Goal: Task Accomplishment & Management: Manage account settings

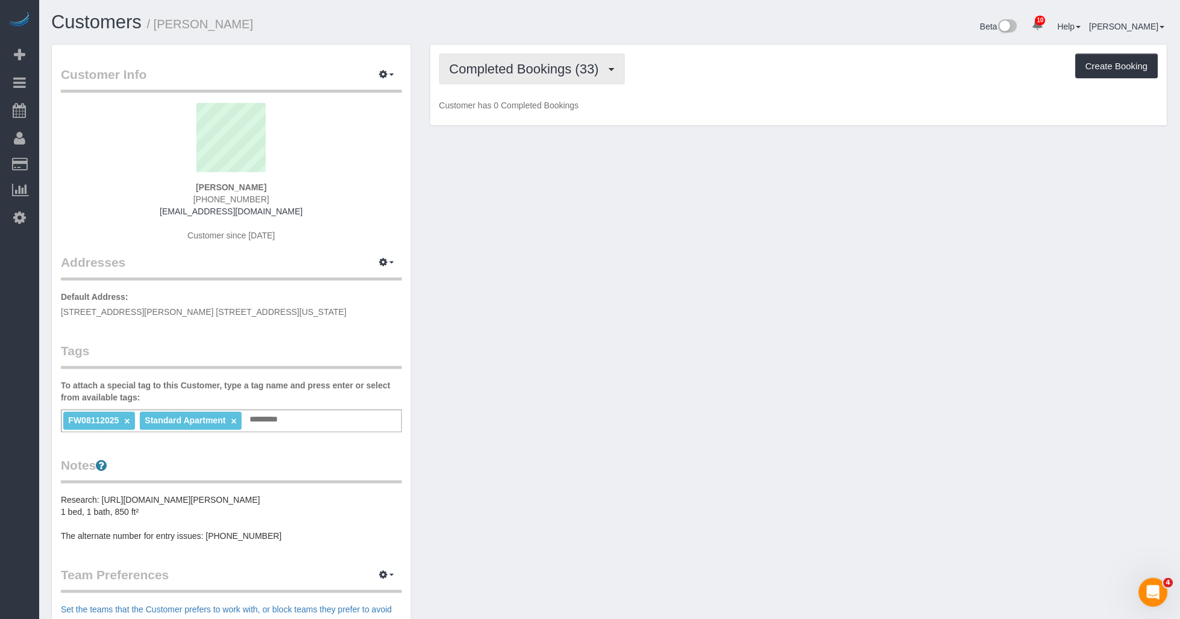
click at [562, 77] on button "Completed Bookings (33)" at bounding box center [532, 69] width 186 height 31
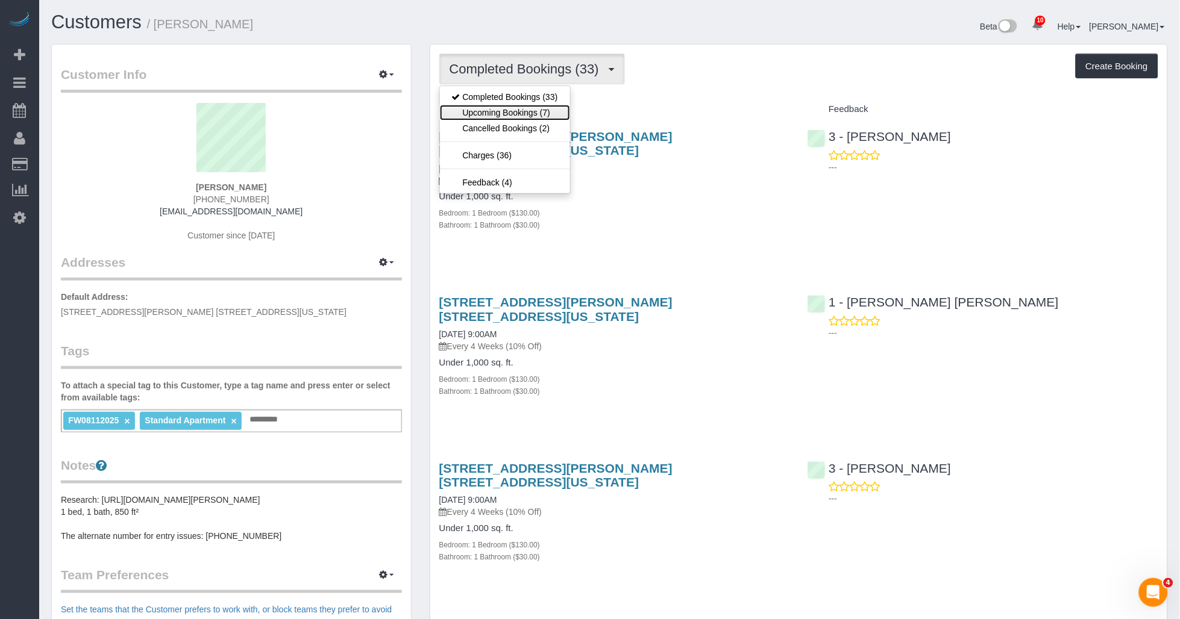
click at [512, 111] on link "Upcoming Bookings (7)" at bounding box center [505, 113] width 130 height 16
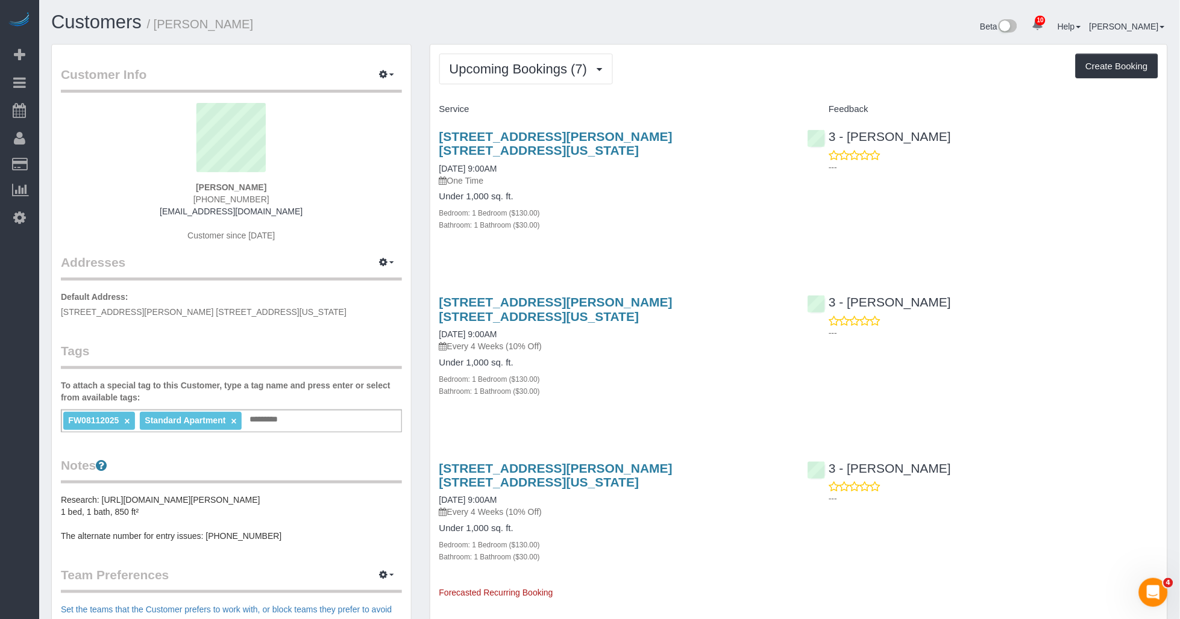
drag, startPoint x: 183, startPoint y: 23, endPoint x: 292, endPoint y: 26, distance: 109.7
click at [292, 26] on h1 "Customers / [PERSON_NAME]" at bounding box center [326, 22] width 550 height 20
copy small "[PERSON_NAME]"
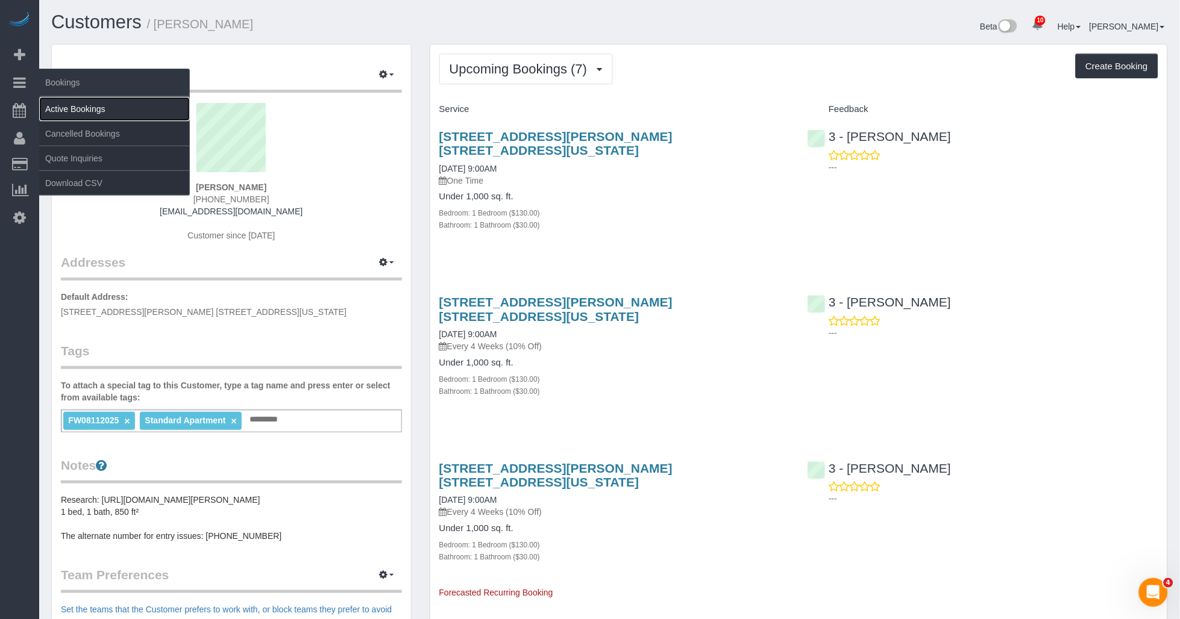
click at [76, 109] on link "Active Bookings" at bounding box center [114, 109] width 151 height 24
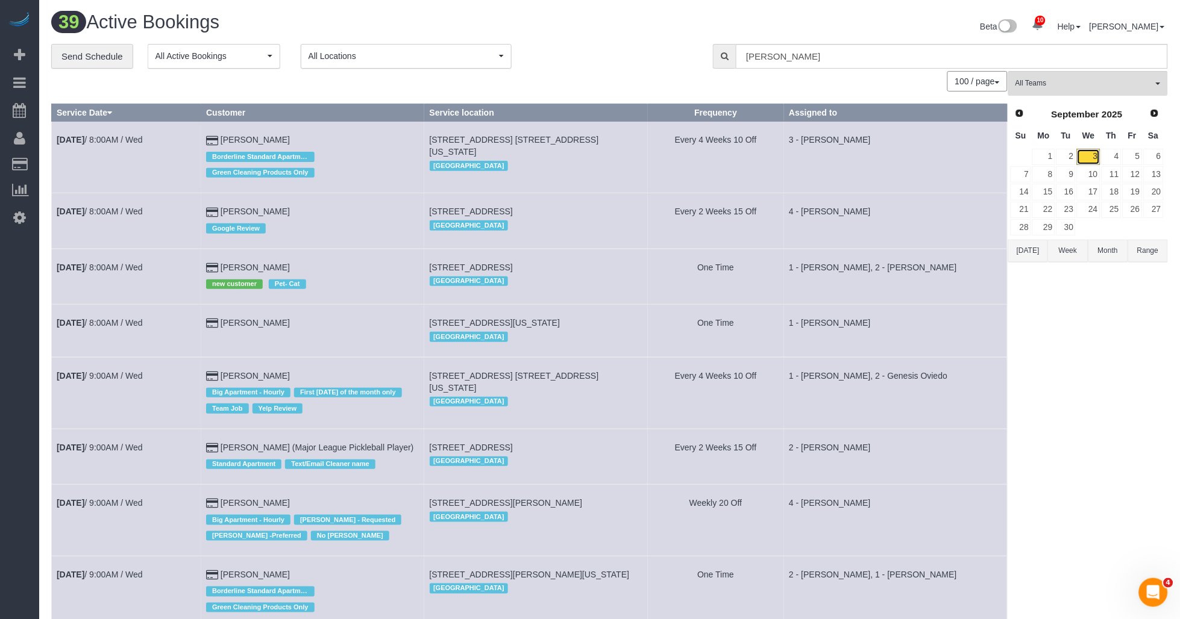
click at [1098, 160] on link "3" at bounding box center [1088, 157] width 23 height 16
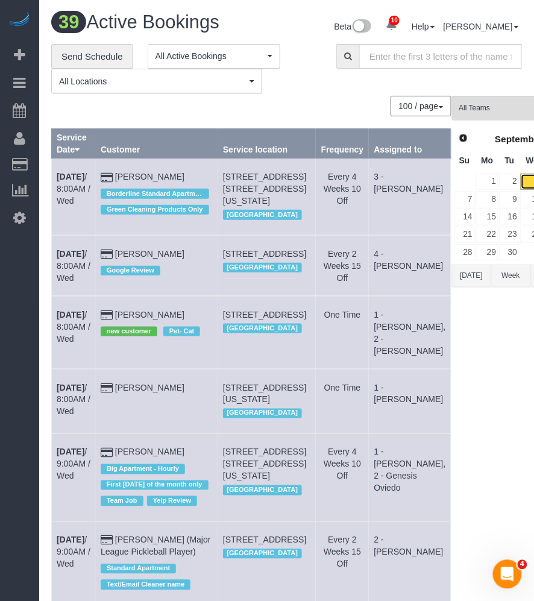
click at [521, 181] on link "3" at bounding box center [532, 182] width 23 height 16
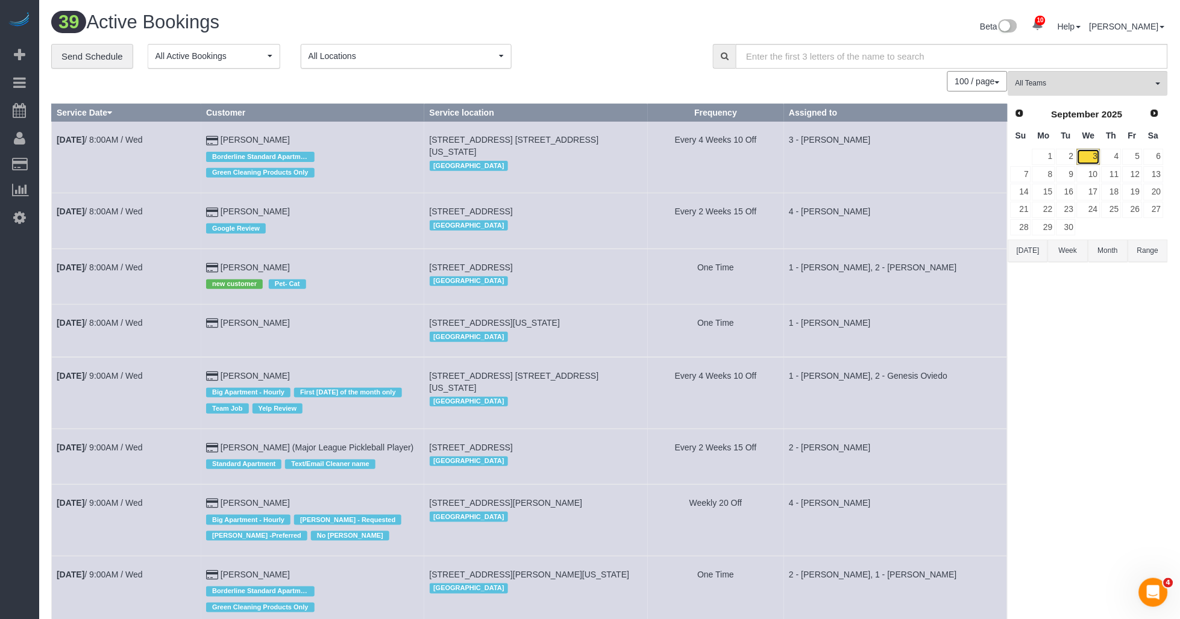
click at [1095, 153] on link "3" at bounding box center [1088, 157] width 23 height 16
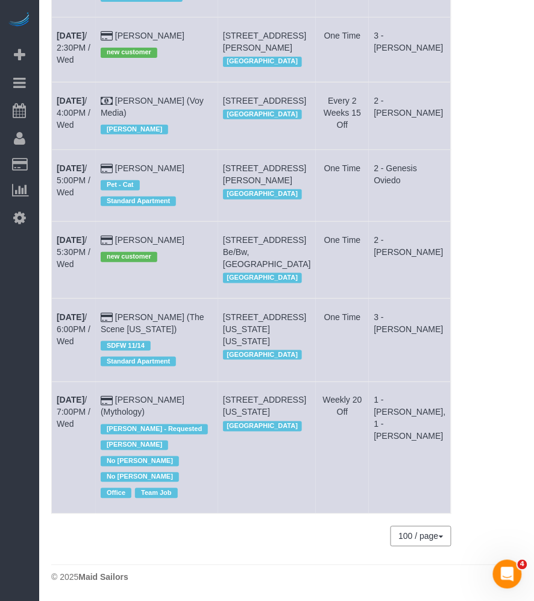
scroll to position [93, 0]
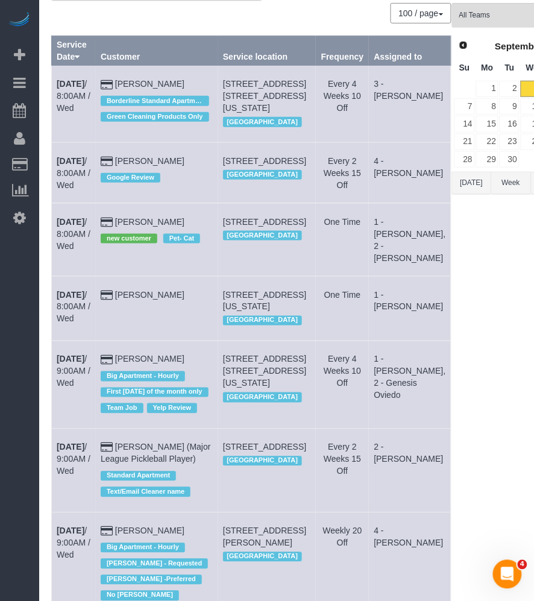
drag, startPoint x: 66, startPoint y: 281, endPoint x: 61, endPoint y: 266, distance: 16.4
drag, startPoint x: 61, startPoint y: 266, endPoint x: 61, endPoint y: 282, distance: 16.3
drag, startPoint x: 61, startPoint y: 282, endPoint x: 484, endPoint y: 343, distance: 428.0
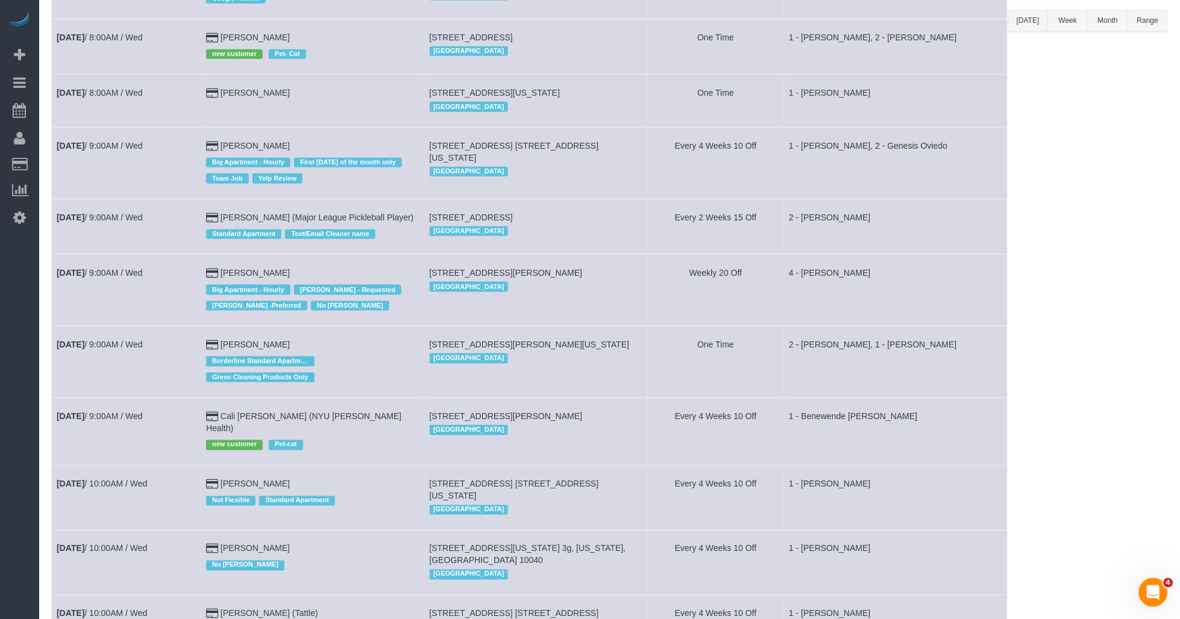
scroll to position [0, 0]
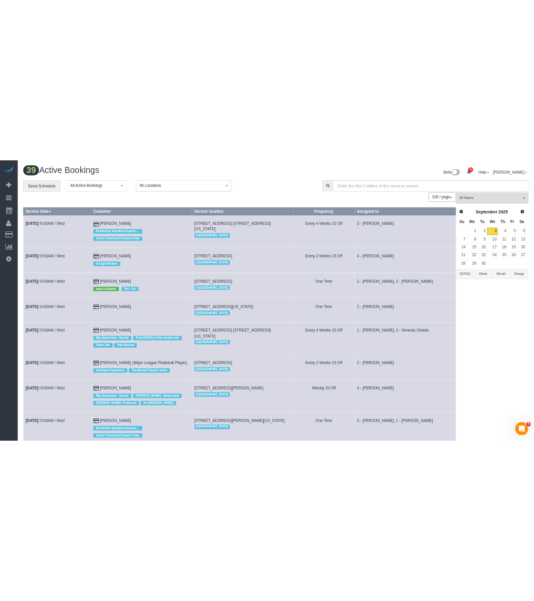
scroll to position [1914, 0]
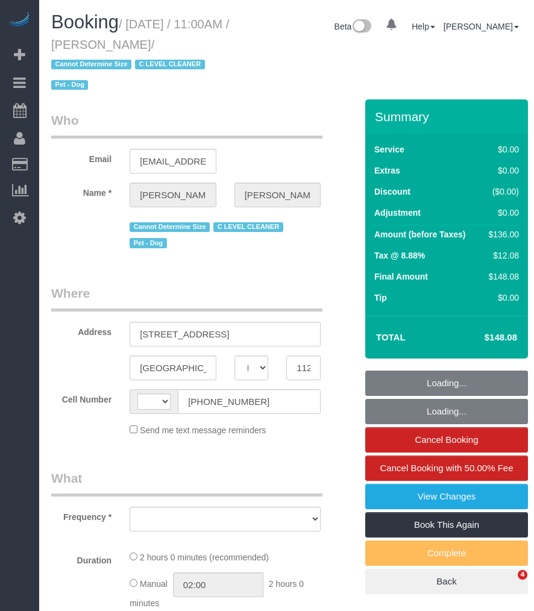
select select "NY"
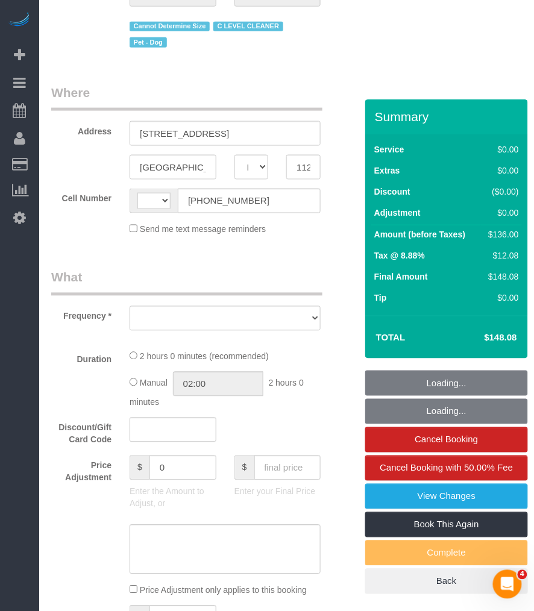
select select "object:475"
select select "string:stripe-pm_1Nj3TP4VGloSiKo7GSDuJG2L"
select select "string:US"
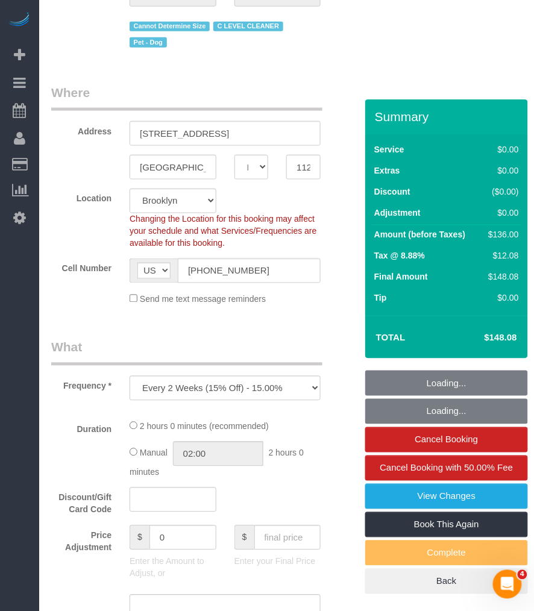
scroll to position [334, 0]
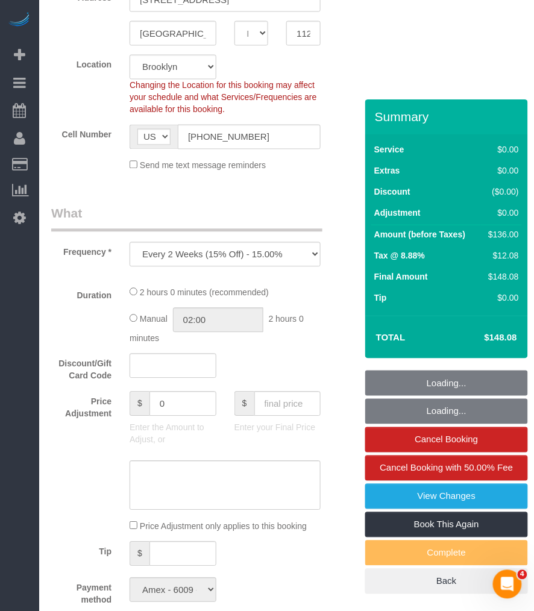
select select "1"
select select "spot1"
select select "number:89"
select select "number:90"
select select "number:13"
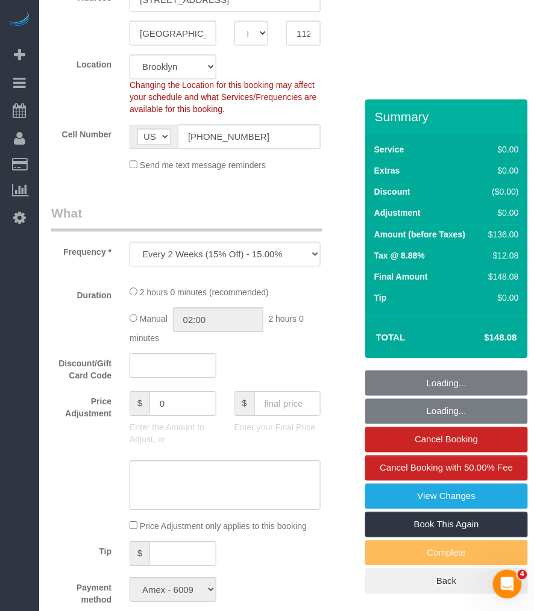
select select "number:6"
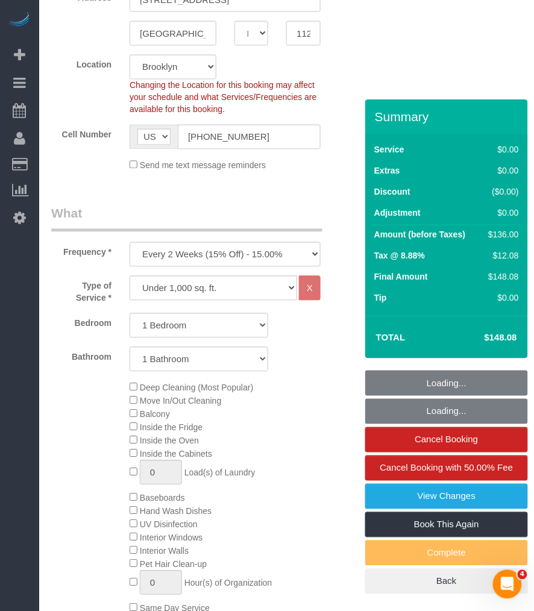
select select "object:1347"
select select "1"
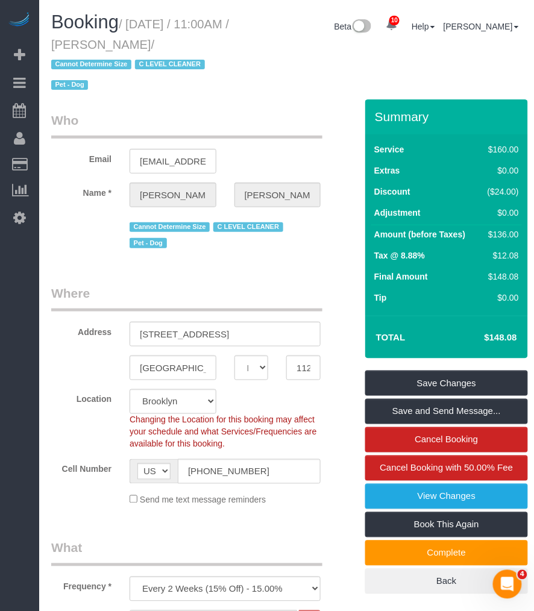
drag, startPoint x: 148, startPoint y: 44, endPoint x: 240, endPoint y: 44, distance: 92.2
click at [240, 44] on div "Booking / September 03, 2025 / 11:00AM / Roberta Taggart / Cannot Determine Siz…" at bounding box center [144, 55] width 204 height 87
copy small "[PERSON_NAME]"
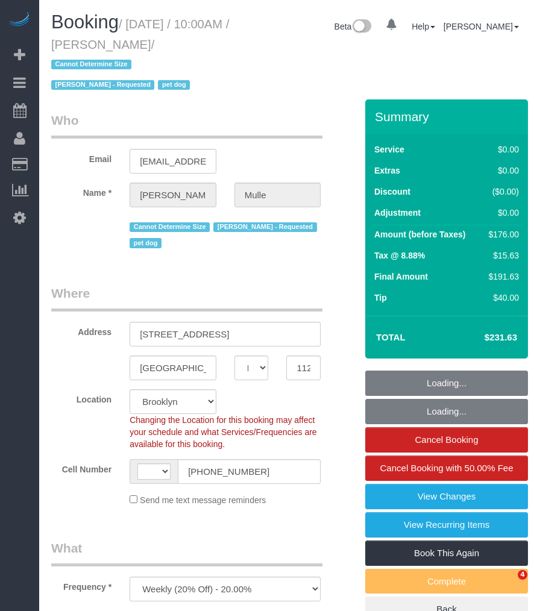
select select "NY"
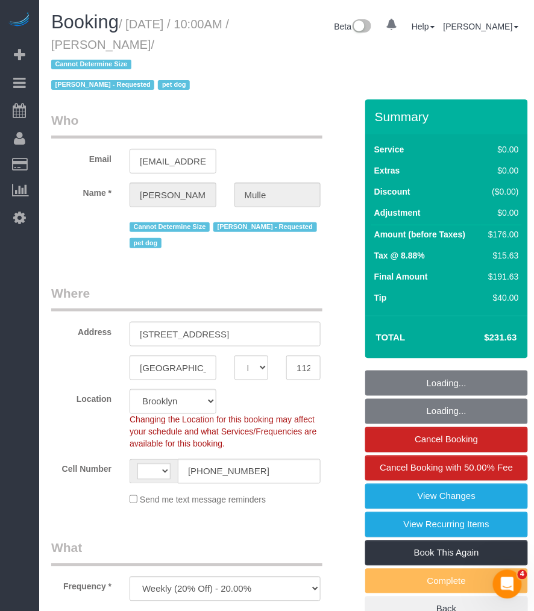
select select "string:stripe-pm_1R9IgE4VGloSiKo7xddHSj1H"
select select "2"
select select "number:58"
select select "number:76"
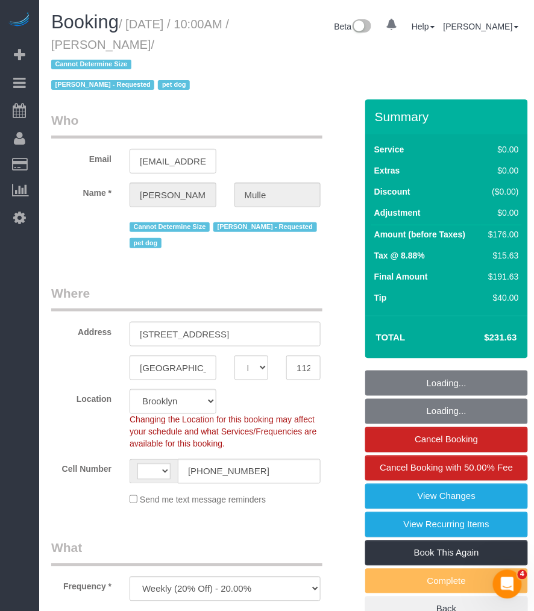
select select "number:13"
select select "number:6"
select select "object:735"
select select "string:US"
select select "spot1"
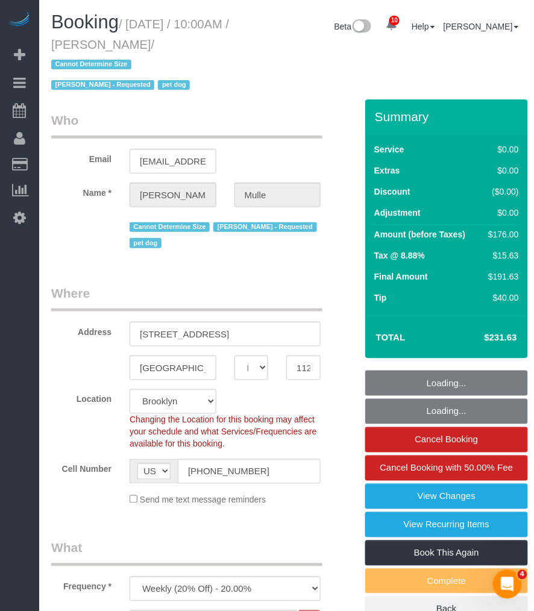
select select "2"
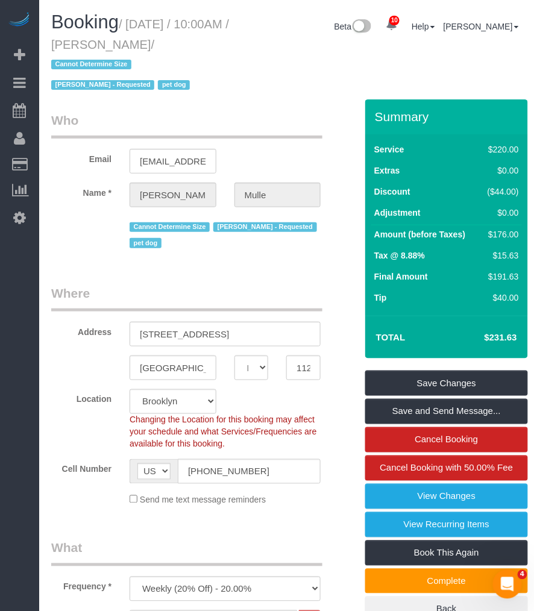
drag, startPoint x: 151, startPoint y: 45, endPoint x: 204, endPoint y: 49, distance: 52.6
click at [209, 49] on small "/ September 03, 2025 / 10:00AM / David Mulle / Cannot Determine Size Eveling Me…" at bounding box center [140, 54] width 178 height 75
copy small "[PERSON_NAME]"
click at [152, 46] on small "/ September 03, 2025 / 10:00AM / David Mulle / Cannot Determine Size Eveling Me…" at bounding box center [140, 54] width 178 height 75
drag, startPoint x: 152, startPoint y: 43, endPoint x: 198, endPoint y: 42, distance: 45.8
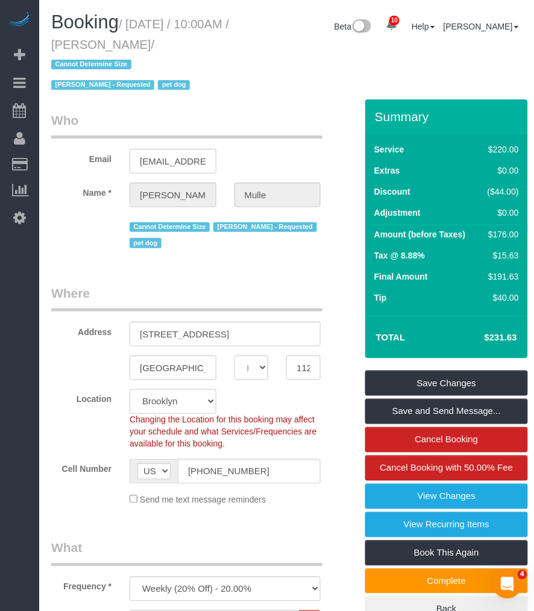
click at [198, 42] on small "/ September 03, 2025 / 10:00AM / David Mulle / Cannot Determine Size Eveling Me…" at bounding box center [140, 54] width 178 height 75
drag, startPoint x: 198, startPoint y: 42, endPoint x: 136, endPoint y: 42, distance: 62.1
click at [136, 42] on small "/ September 03, 2025 / 10:00AM / David Mulle / Cannot Determine Size Eveling Me…" at bounding box center [140, 54] width 178 height 75
drag, startPoint x: 182, startPoint y: 43, endPoint x: 208, endPoint y: 45, distance: 26.5
click at [208, 45] on small "/ September 03, 2025 / 10:00AM / David Mulle / Cannot Determine Size Eveling Me…" at bounding box center [140, 54] width 178 height 75
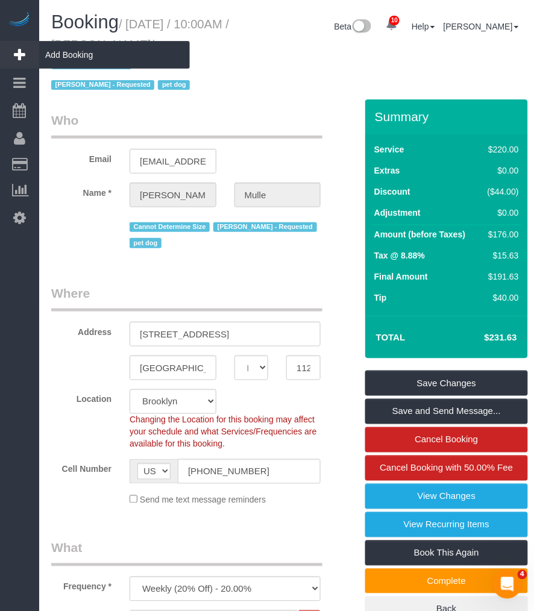
copy small "David Mulle"
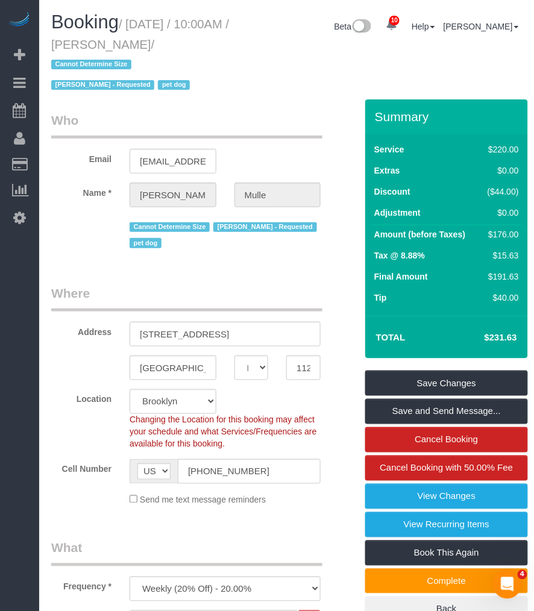
click at [155, 22] on small "/ September 03, 2025 / 10:00AM / David Mulle / Cannot Determine Size Eveling Me…" at bounding box center [140, 54] width 178 height 75
drag, startPoint x: 187, startPoint y: 28, endPoint x: 210, endPoint y: 37, distance: 24.1
click at [210, 37] on small "/ September 03, 2025 / 10:00AM / David Mulle / Cannot Determine Size Eveling Me…" at bounding box center [140, 54] width 178 height 75
copy small "September 03, 2025 / 10:00AM / David Mulle"
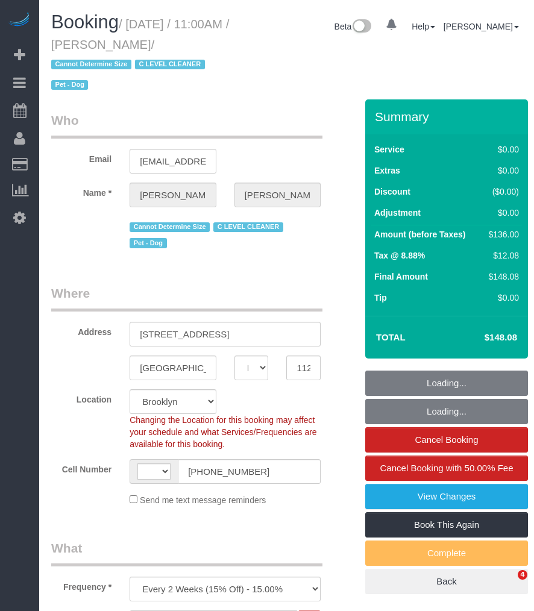
select select "NY"
select select "1"
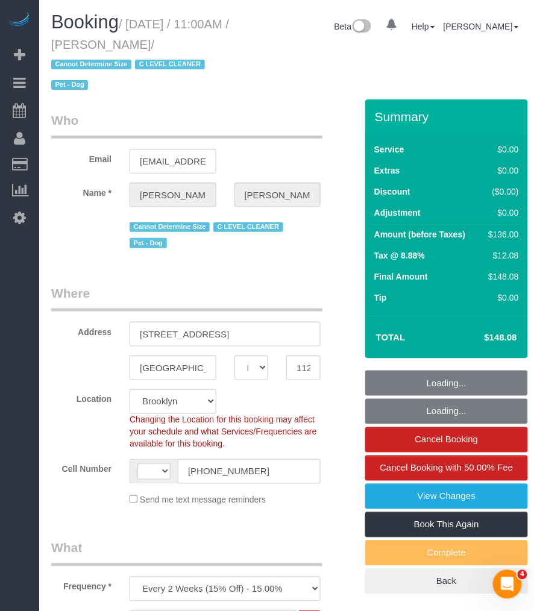
select select "object:733"
select select "string:US"
select select "string:stripe-pm_1Nj3TP4VGloSiKo7GSDuJG2L"
select select "number:89"
select select "number:90"
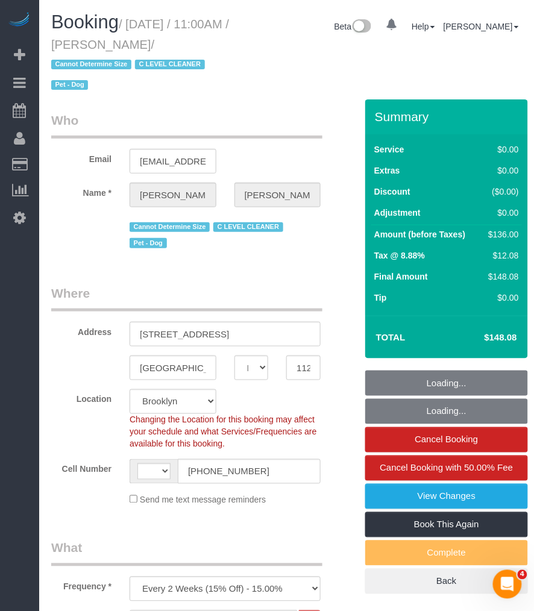
select select "number:13"
select select "number:6"
select select "1"
select select "spot1"
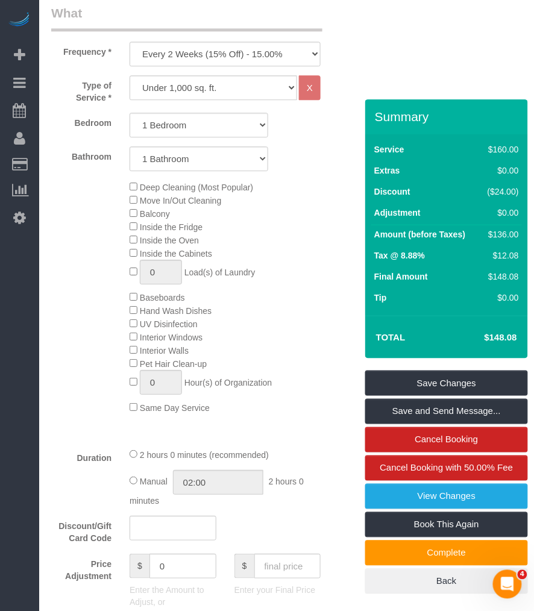
scroll to position [736, 0]
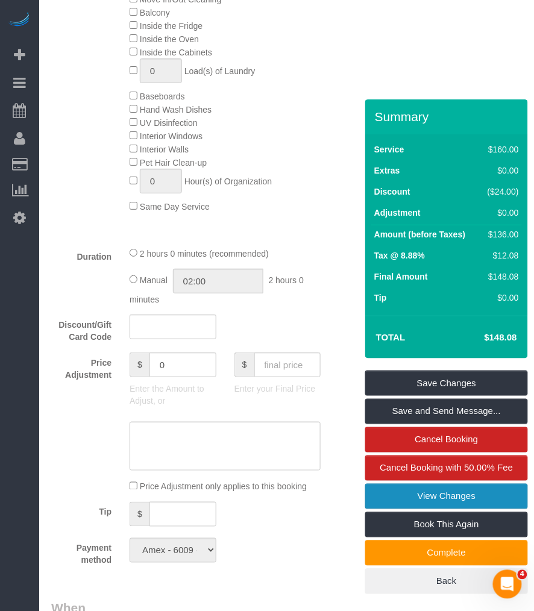
click at [436, 497] on link "View Changes" at bounding box center [446, 496] width 163 height 25
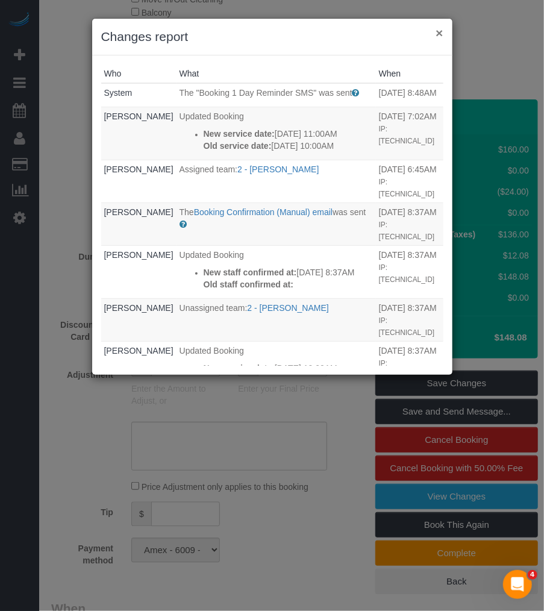
click at [438, 33] on button "×" at bounding box center [439, 33] width 7 height 13
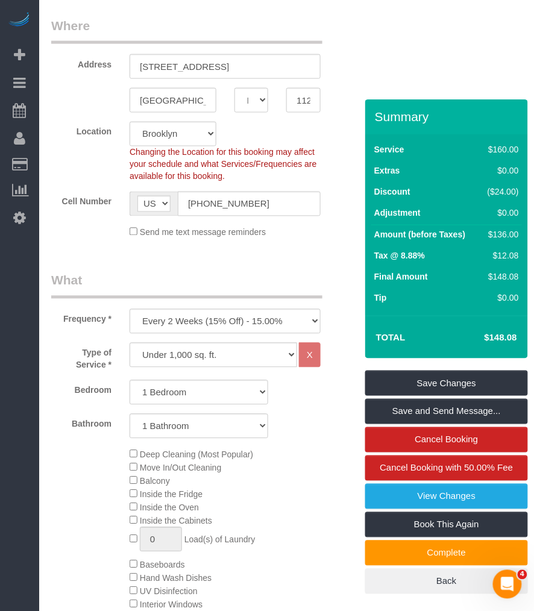
scroll to position [0, 0]
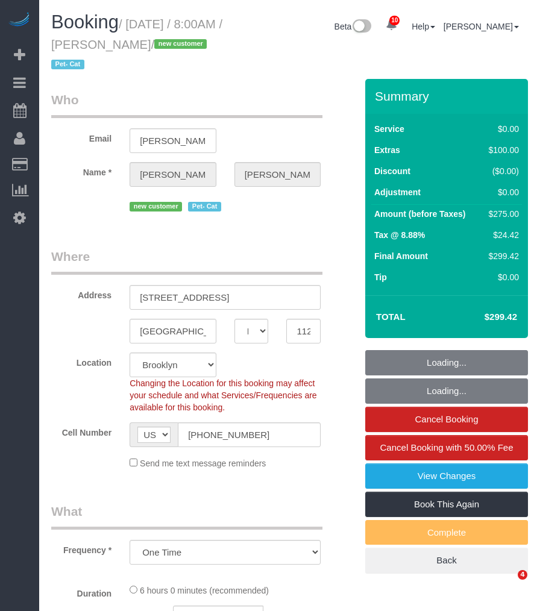
select select "NY"
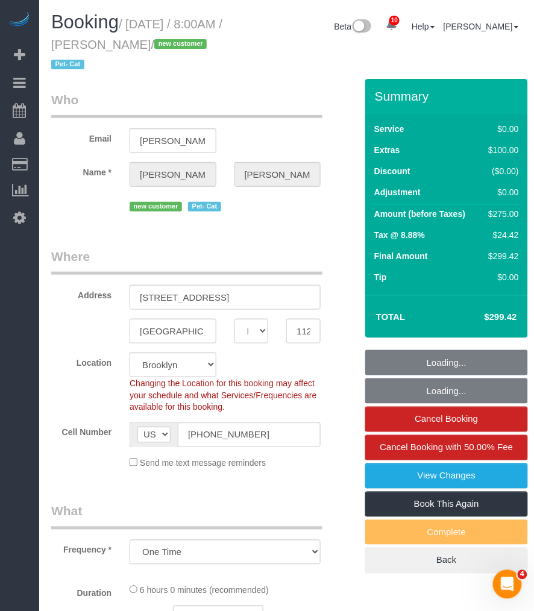
select select "string:stripe-pm_1S2Cv44VGloSiKo7FIBoyhks"
select select "spot1"
select select "number:56"
select select "number:71"
select select "number:14"
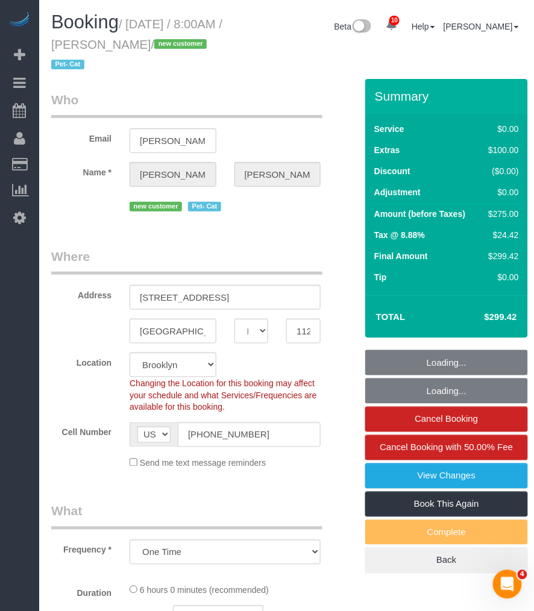
select select "number:5"
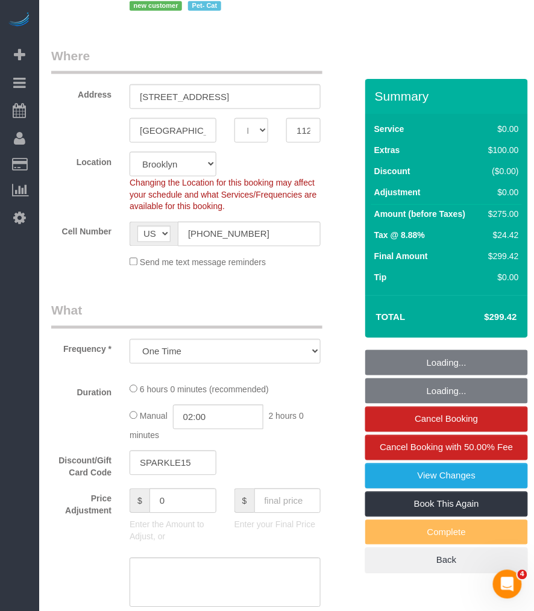
select select "2"
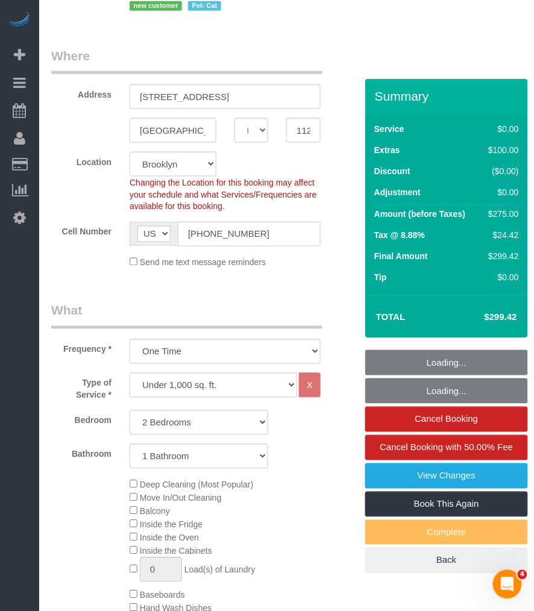
select select "object:1346"
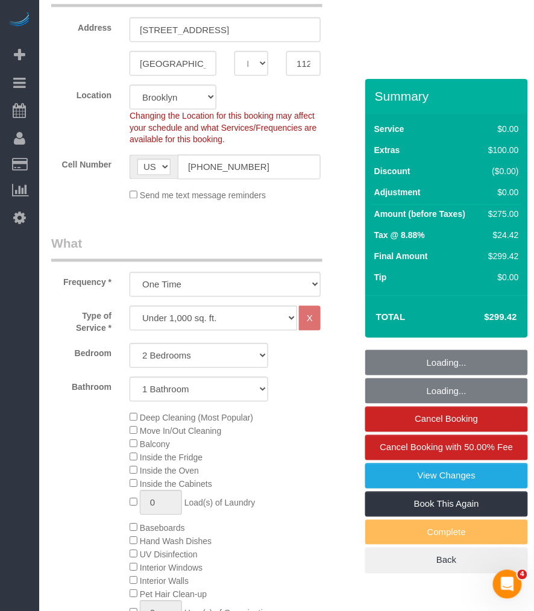
scroll to position [334, 0]
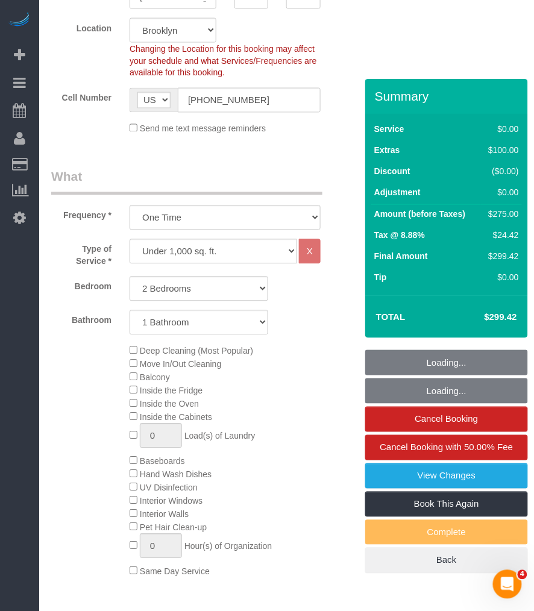
select select "2"
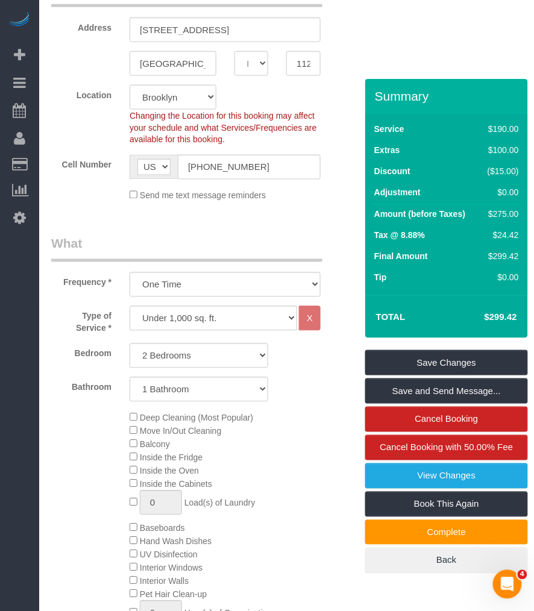
scroll to position [0, 0]
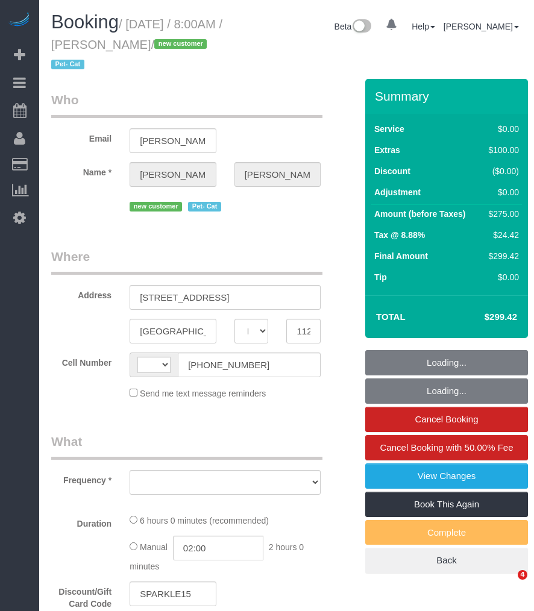
select select "NY"
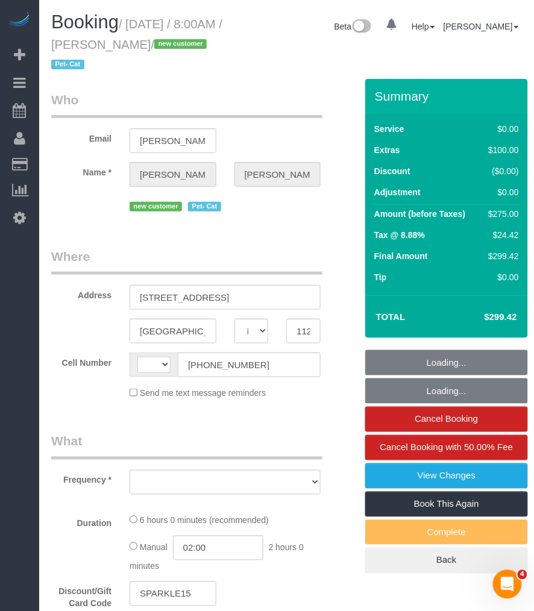
select select "string:stripe-pm_1S2Cv44VGloSiKo7FIBoyhks"
select select "number:56"
select select "number:71"
select select "number:14"
select select "number:5"
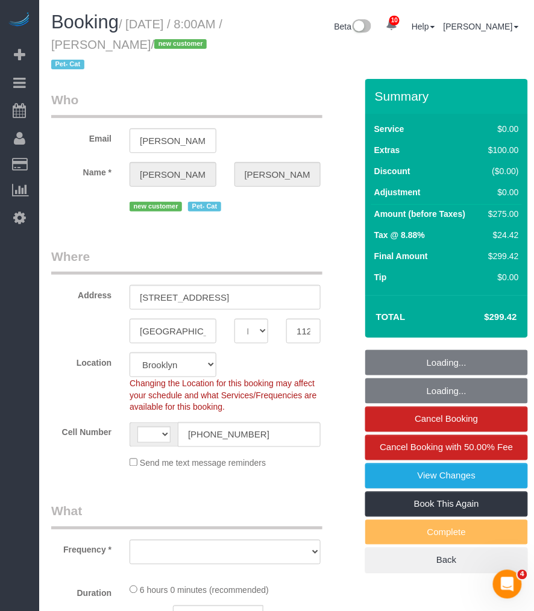
select select "2"
select select "string:[GEOGRAPHIC_DATA]"
select select "object:972"
select select "spot1"
select select "2"
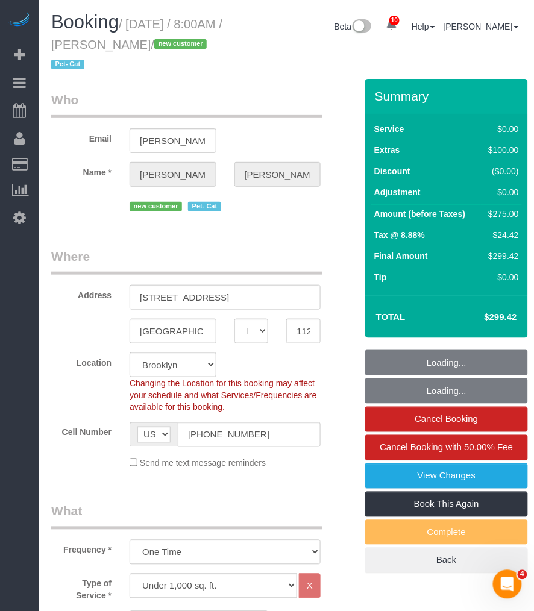
select select "object:1017"
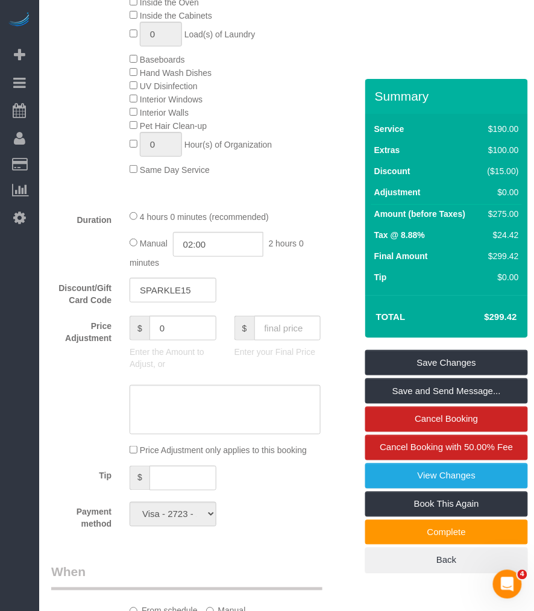
scroll to position [803, 0]
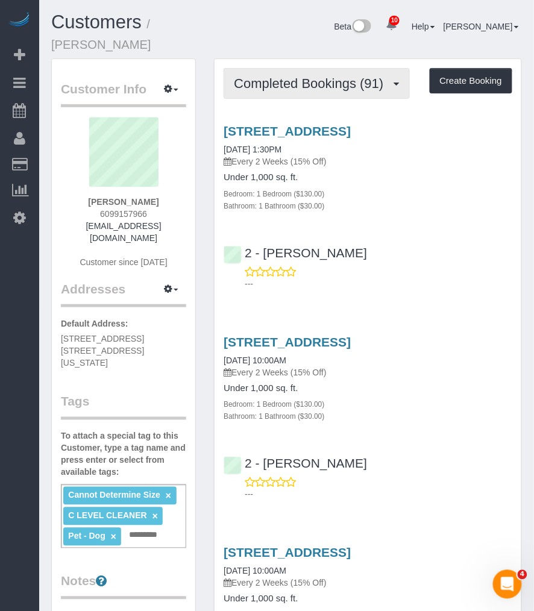
click at [309, 91] on button "Completed Bookings (91)" at bounding box center [317, 83] width 186 height 31
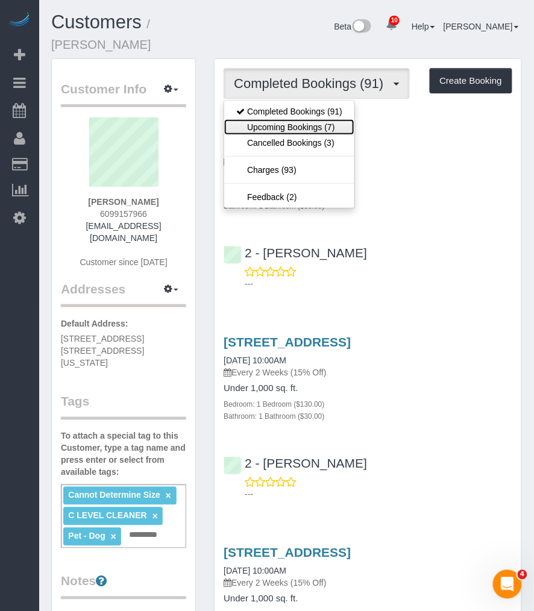
click at [283, 119] on link "Upcoming Bookings (7)" at bounding box center [289, 127] width 130 height 16
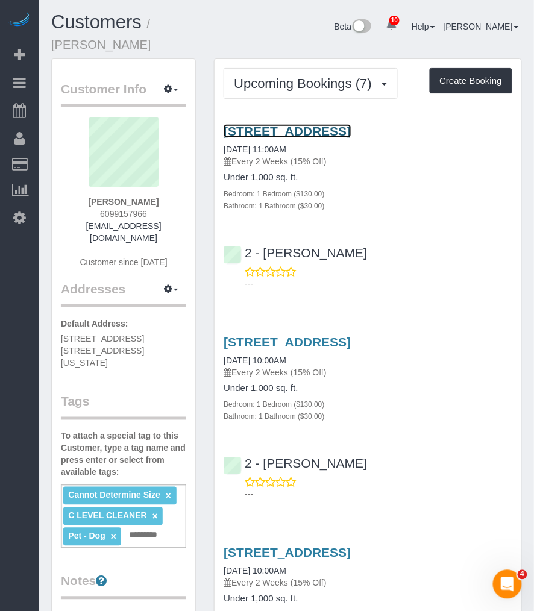
click at [310, 131] on link "33 Bond Street Apt. 2514, Brooklyn, NY 11201" at bounding box center [287, 131] width 127 height 14
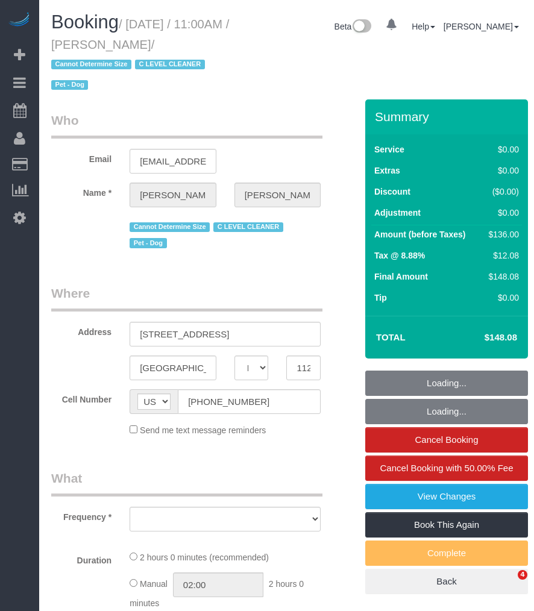
select select "NY"
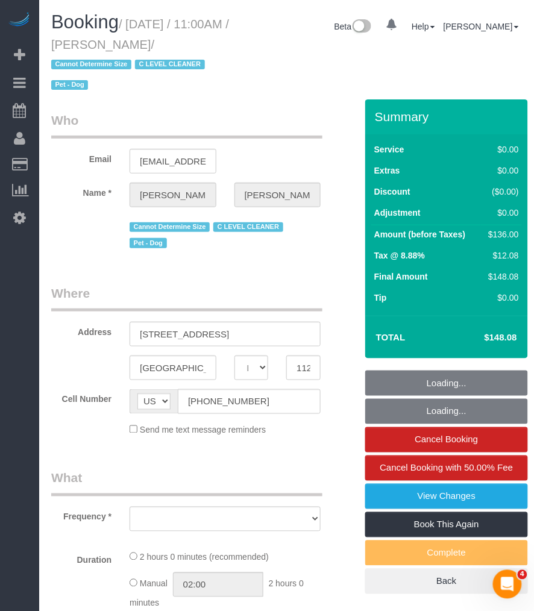
select select "object:724"
select select "string:stripe-pm_1Nj3TP4VGloSiKo7GSDuJG2L"
select select "number:89"
select select "number:90"
select select "number:13"
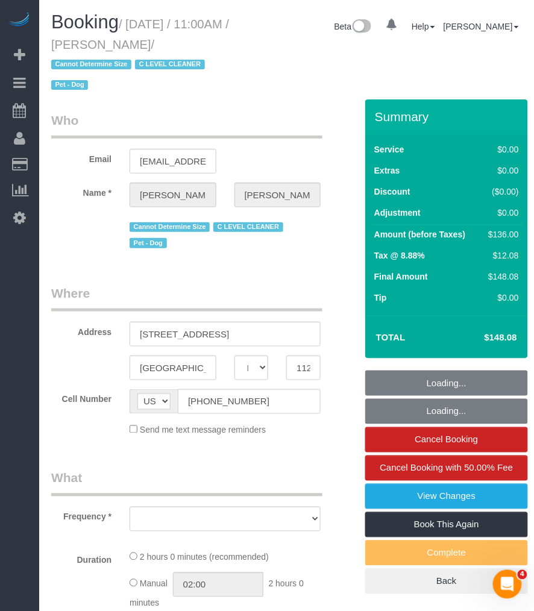
select select "number:6"
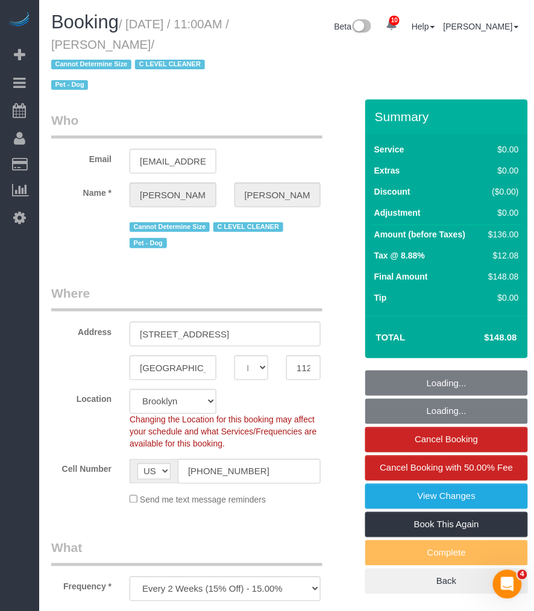
select select "object:877"
select select "spot1"
select select "1"
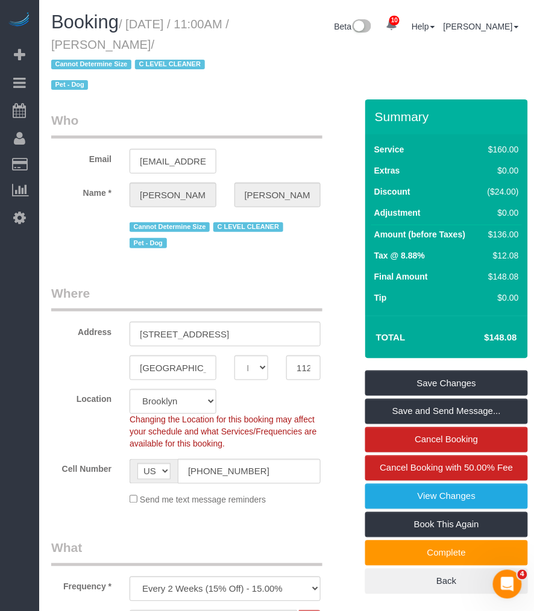
drag, startPoint x: 146, startPoint y: 47, endPoint x: 263, endPoint y: 46, distance: 116.3
click at [263, 46] on div "Booking / September 03, 2025 / 11:00AM / Roberta Taggart / Cannot Determine Siz…" at bounding box center [286, 55] width 489 height 87
drag, startPoint x: 263, startPoint y: 46, endPoint x: 164, endPoint y: 39, distance: 98.4
click at [180, 36] on h1 "Booking / September 03, 2025 / 11:00AM / Roberta Taggart / Cannot Determine Siz…" at bounding box center [144, 53] width 186 height 82
drag, startPoint x: 146, startPoint y: 43, endPoint x: 233, endPoint y: 43, distance: 86.2
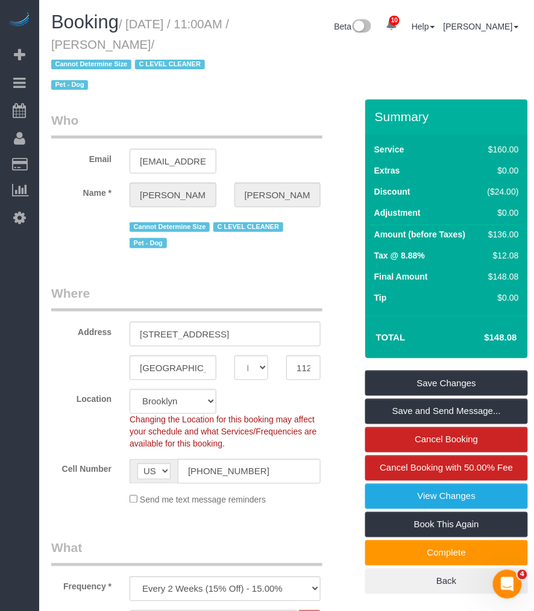
click at [233, 43] on h1 "Booking / September 03, 2025 / 11:00AM / Roberta Taggart / Cannot Determine Siz…" at bounding box center [144, 53] width 186 height 82
click at [140, 18] on small "/ September 03, 2025 / 11:00AM / Roberta Taggart / Cannot Determine Size C LEVE…" at bounding box center [140, 54] width 178 height 75
drag, startPoint x: 169, startPoint y: 24, endPoint x: 237, endPoint y: 39, distance: 69.7
click at [237, 39] on div "Booking / September 03, 2025 / 11:00AM / Roberta Taggart / Cannot Determine Siz…" at bounding box center [144, 55] width 204 height 87
copy small "ptember 03, 2025 / 11:00AM / Roberta Taggart"
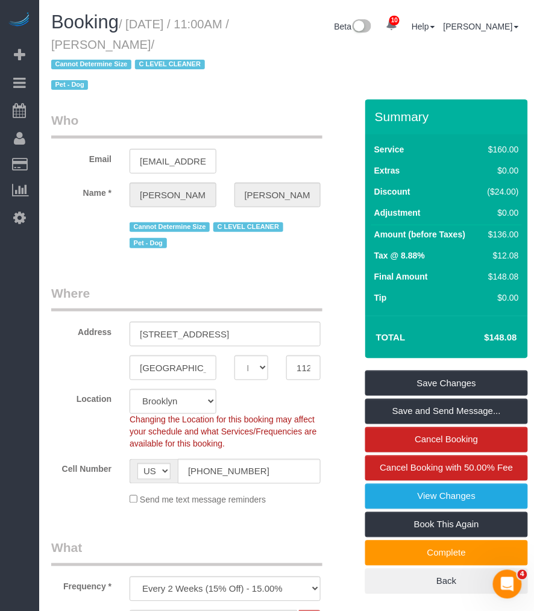
click at [165, 13] on h1 "Booking / September 03, 2025 / 11:00AM / Roberta Taggart / Cannot Determine Siz…" at bounding box center [144, 53] width 186 height 82
drag, startPoint x: 131, startPoint y: 22, endPoint x: 236, endPoint y: 43, distance: 106.8
click at [236, 43] on h1 "Booking / September 03, 2025 / 11:00AM / Roberta Taggart / Cannot Determine Siz…" at bounding box center [144, 53] width 186 height 82
copy small "September 03, 2025 / 11:00AM / Roberta Taggart"
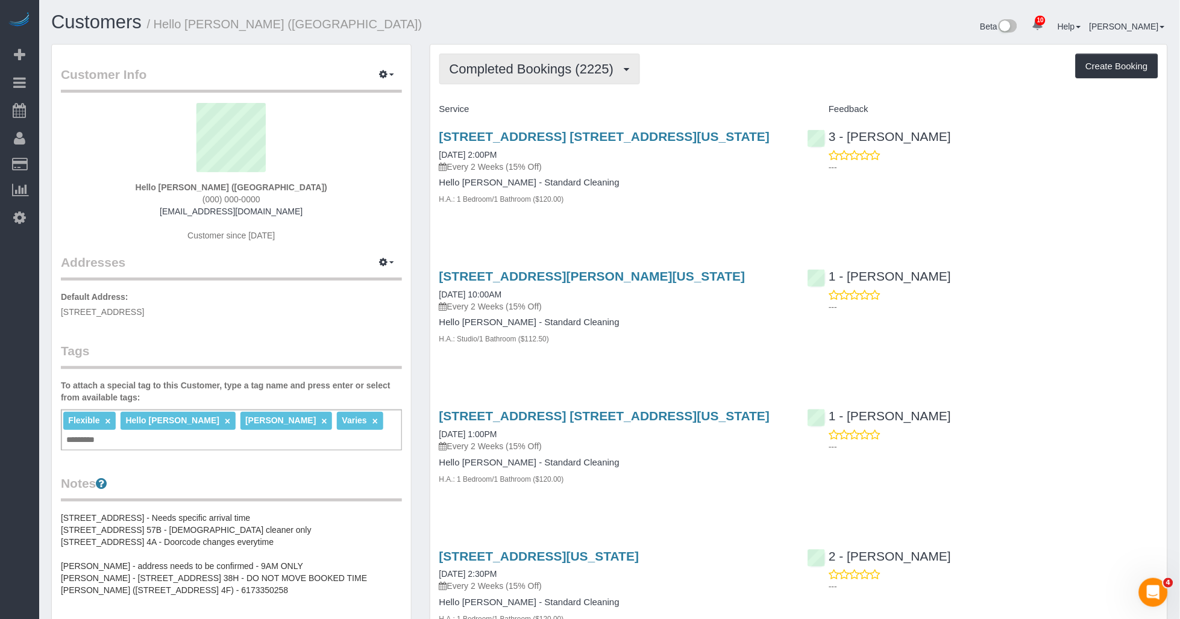
click at [533, 80] on button "Completed Bookings (2225)" at bounding box center [539, 69] width 201 height 31
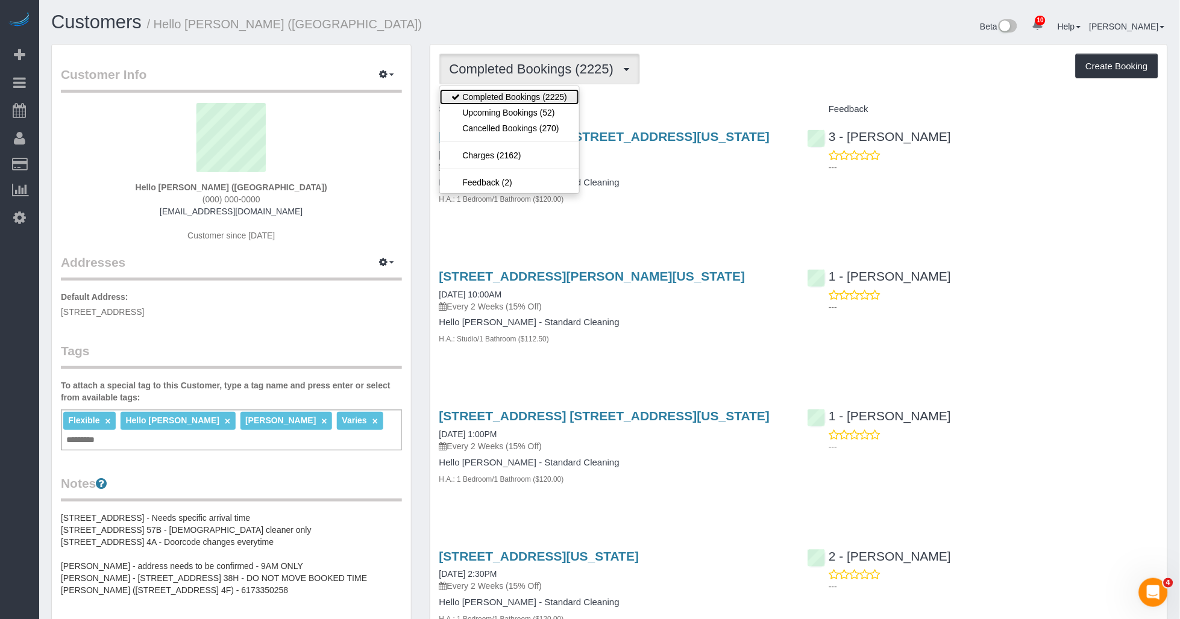
click at [528, 98] on link "Completed Bookings (2225)" at bounding box center [509, 97] width 139 height 16
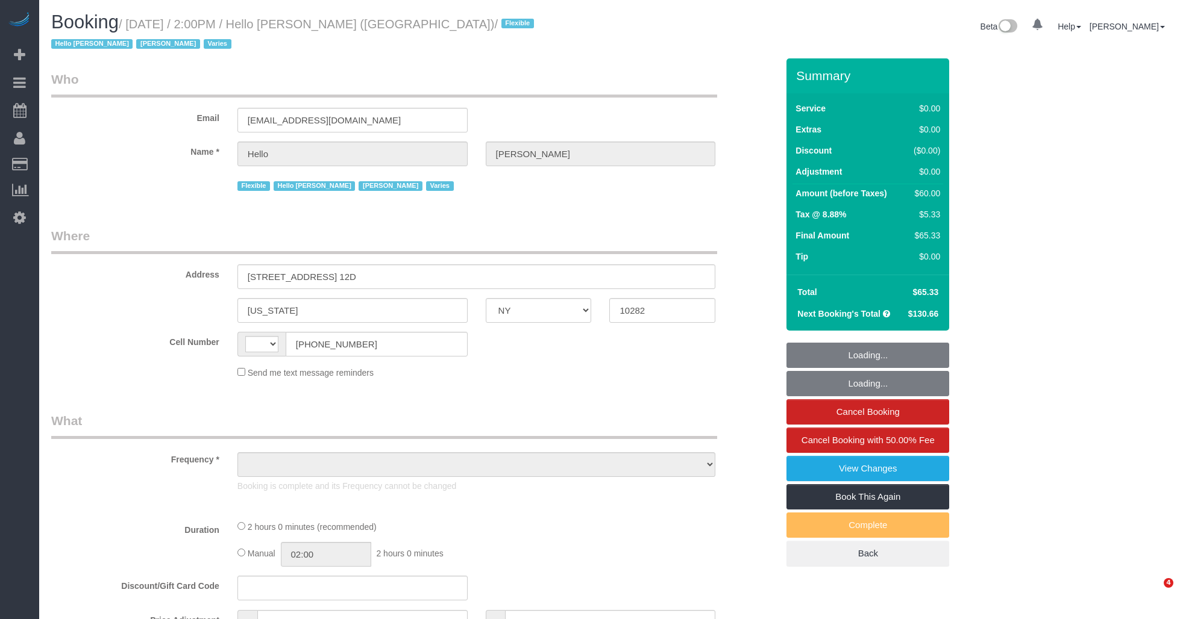
select select "NY"
select select "object:471"
select select "1"
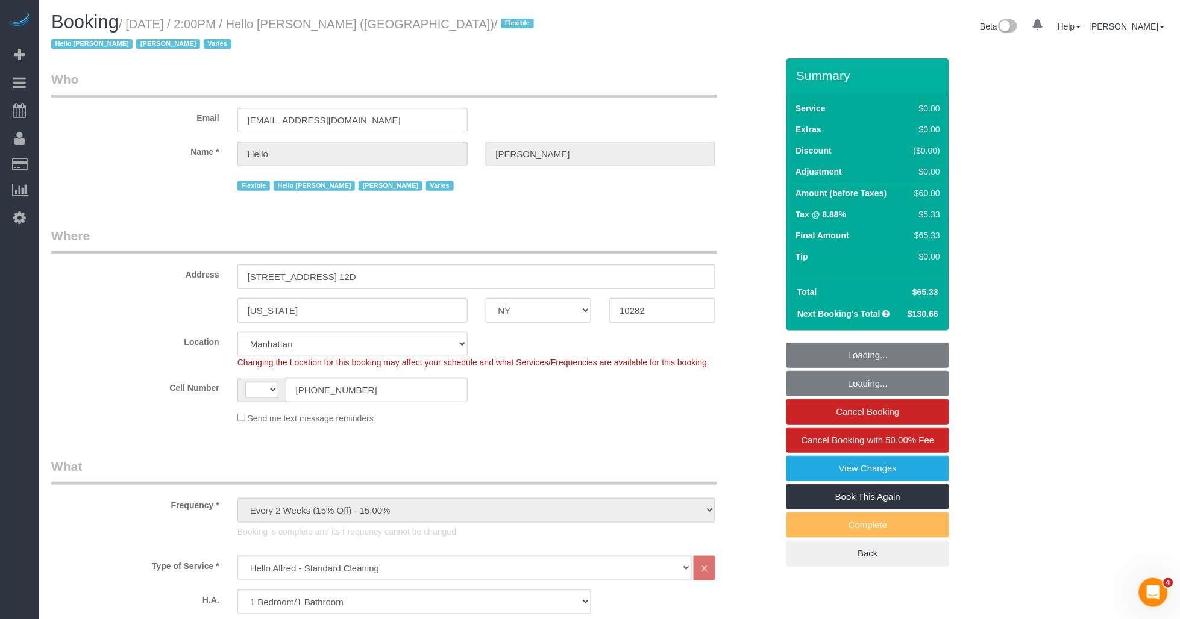
select select "object:962"
select select "string:[GEOGRAPHIC_DATA]"
select select "number:89"
select select "number:90"
select select "number:15"
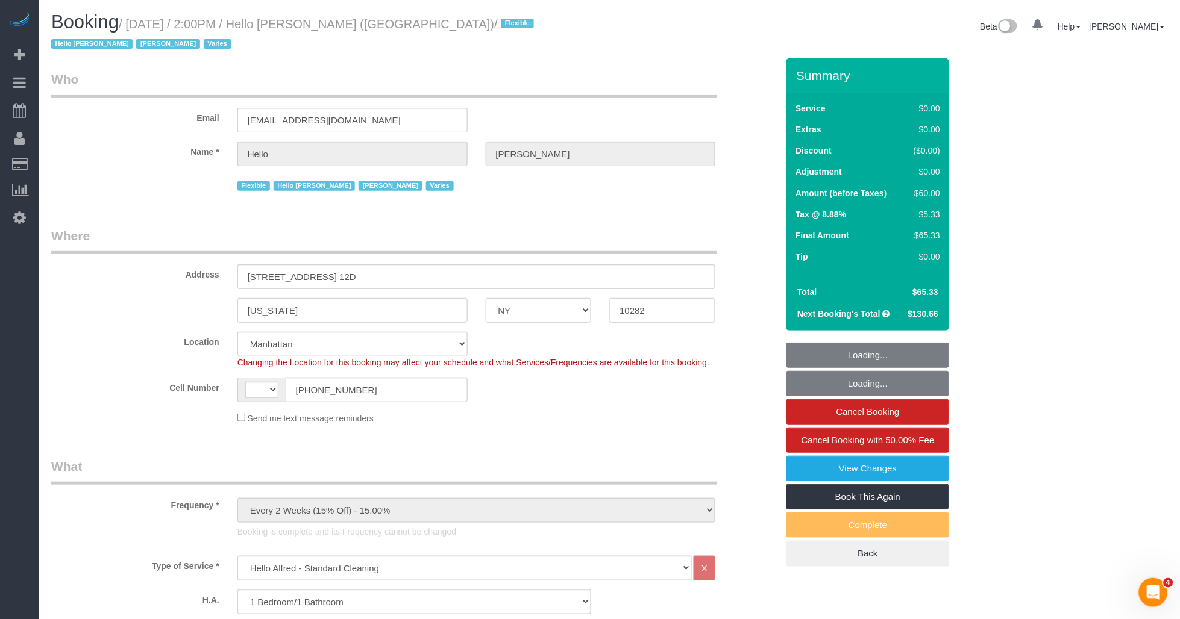
select select "number:6"
select select "spot1"
select select "1"
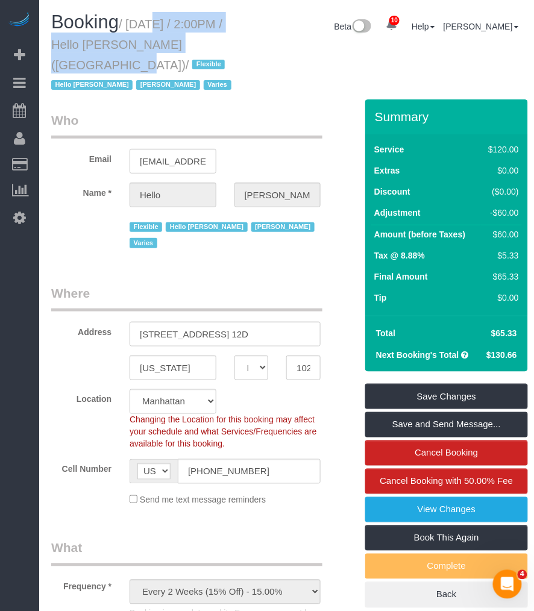
drag, startPoint x: 131, startPoint y: 25, endPoint x: 84, endPoint y: 63, distance: 59.6
click at [84, 63] on small "/ [DATE] / 2:00PM / Hello [PERSON_NAME] ([GEOGRAPHIC_DATA]) / Flexible Hello [P…" at bounding box center [143, 54] width 184 height 75
copy small "[DATE] / 2:00PM / Hello [PERSON_NAME] ([GEOGRAPHIC_DATA])"
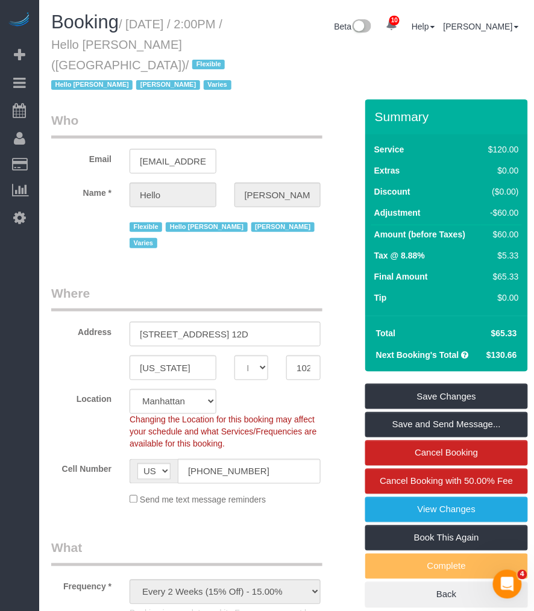
click at [256, 93] on div "Booking / [DATE] / 2:00PM / Hello [PERSON_NAME] ([GEOGRAPHIC_DATA]) / Flexible …" at bounding box center [286, 55] width 489 height 87
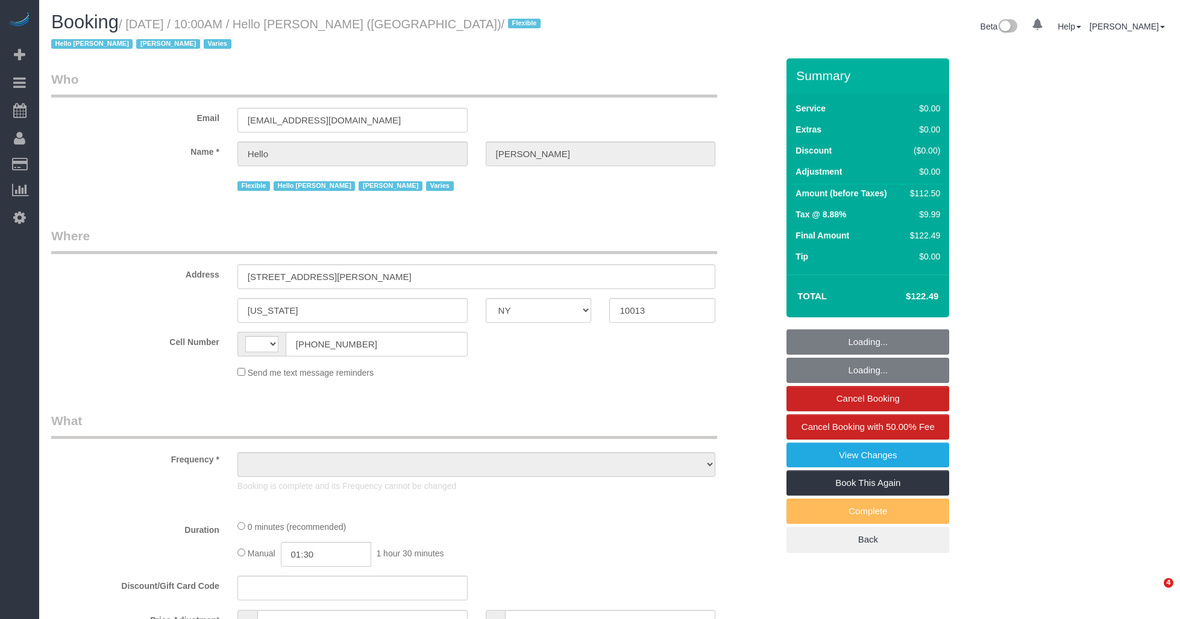
select select "NY"
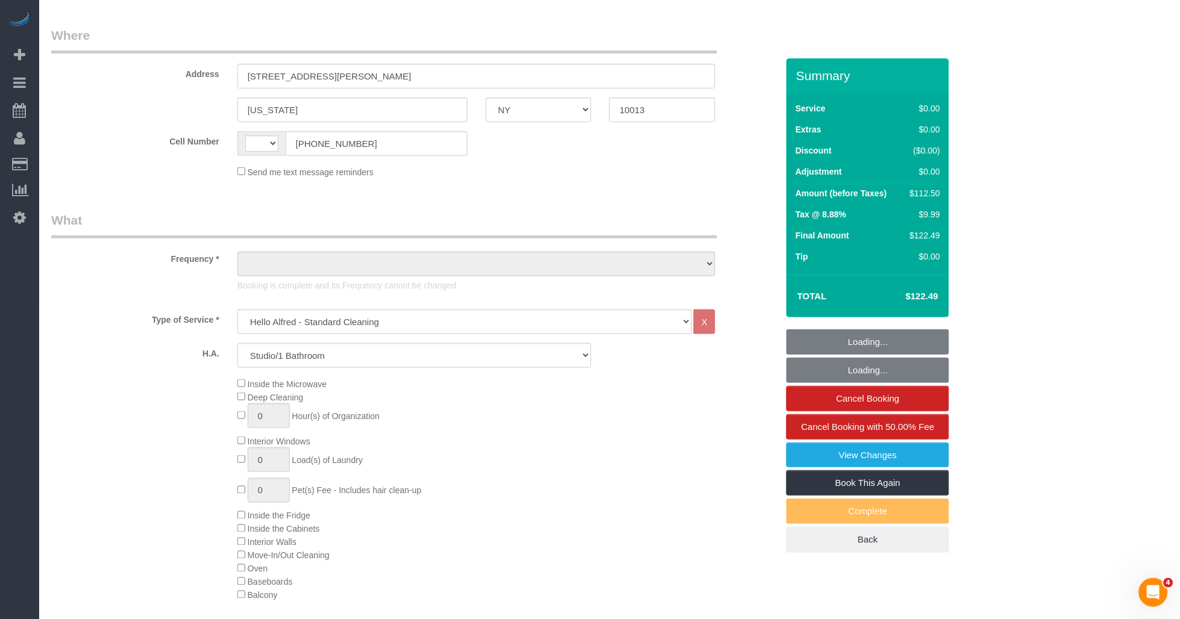
select select "string:[GEOGRAPHIC_DATA]"
select select "object:815"
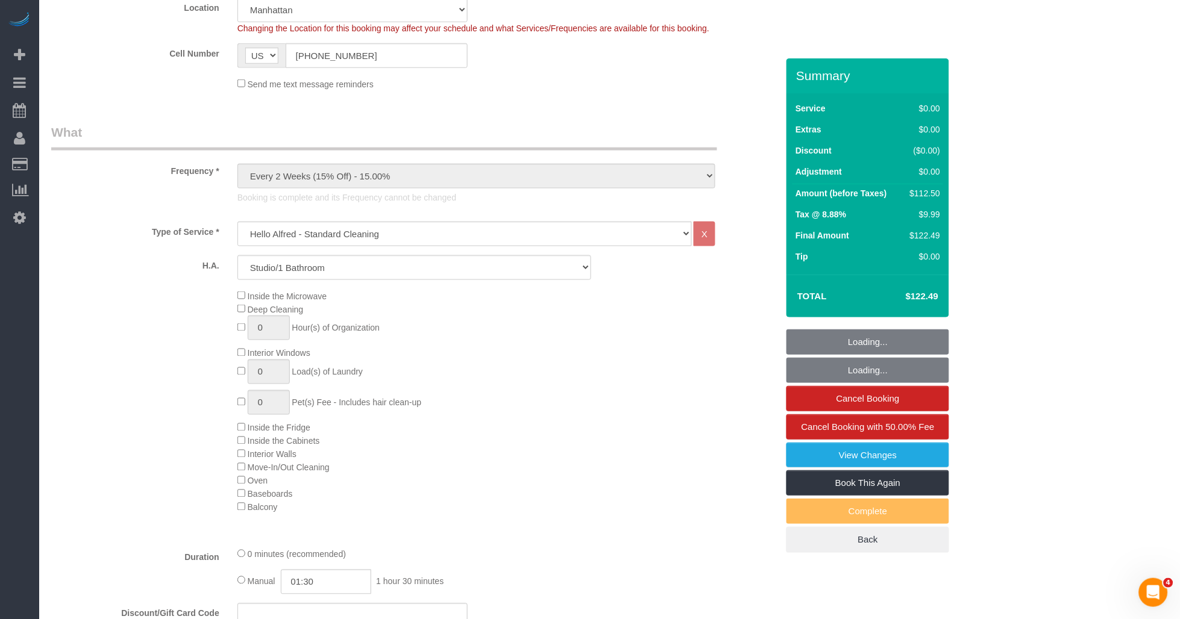
select select "spot1"
select select "number:89"
select select "number:90"
select select "number:15"
select select "number:6"
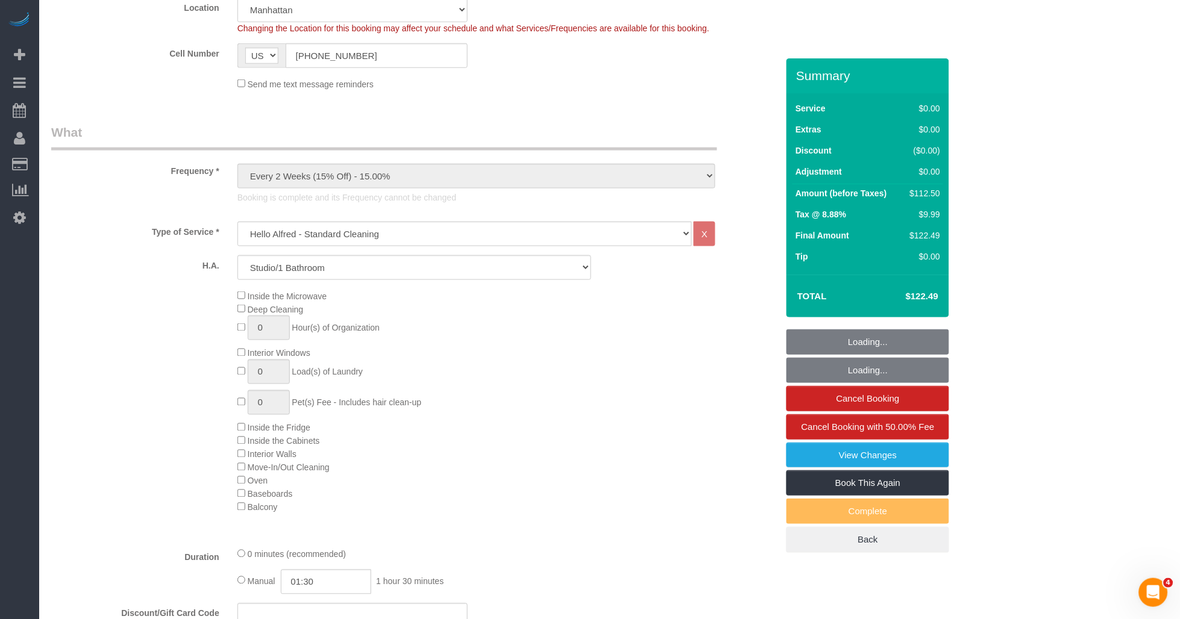
select select "object:1360"
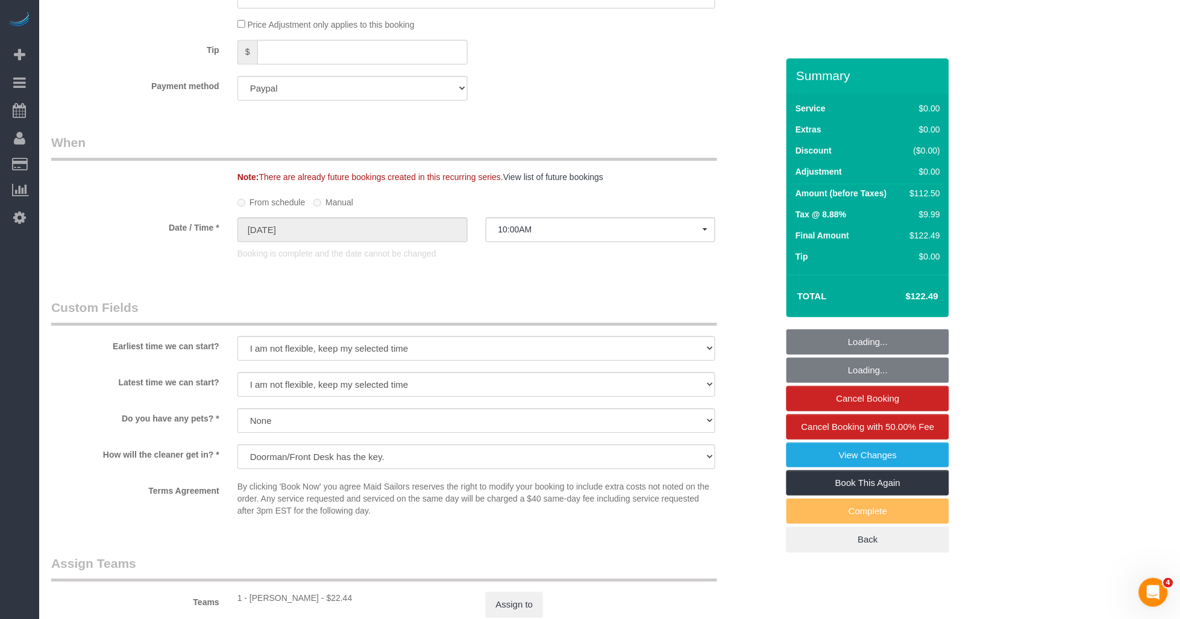
scroll to position [1339, 0]
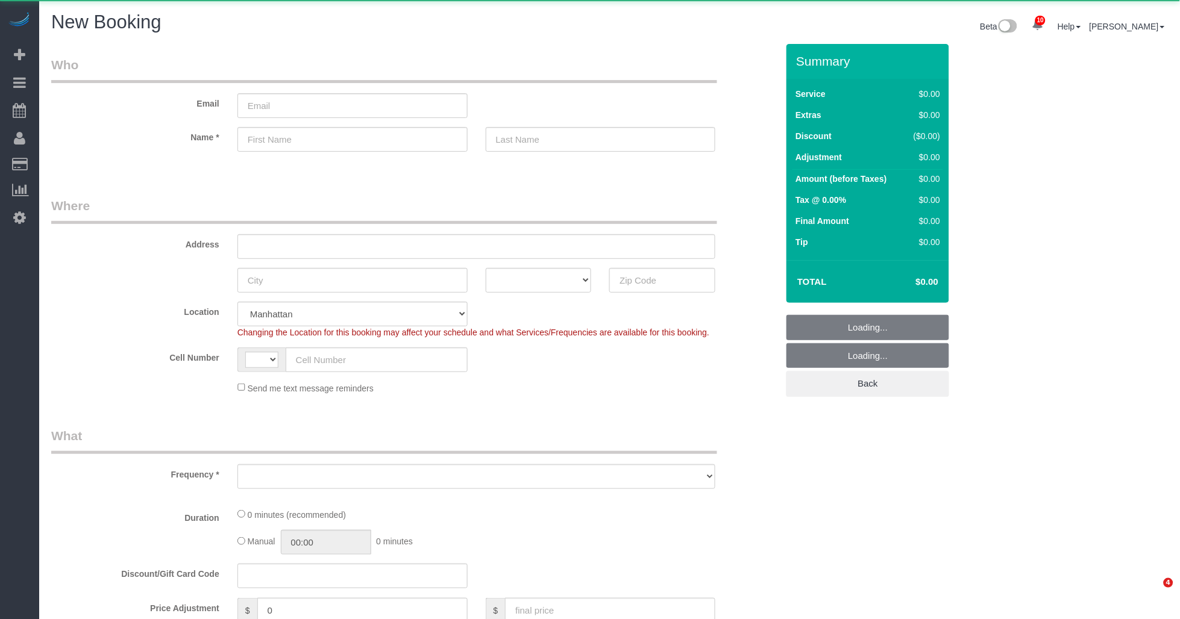
select select "string:[GEOGRAPHIC_DATA]"
select select "object:2342"
select select "number:89"
select select "number:90"
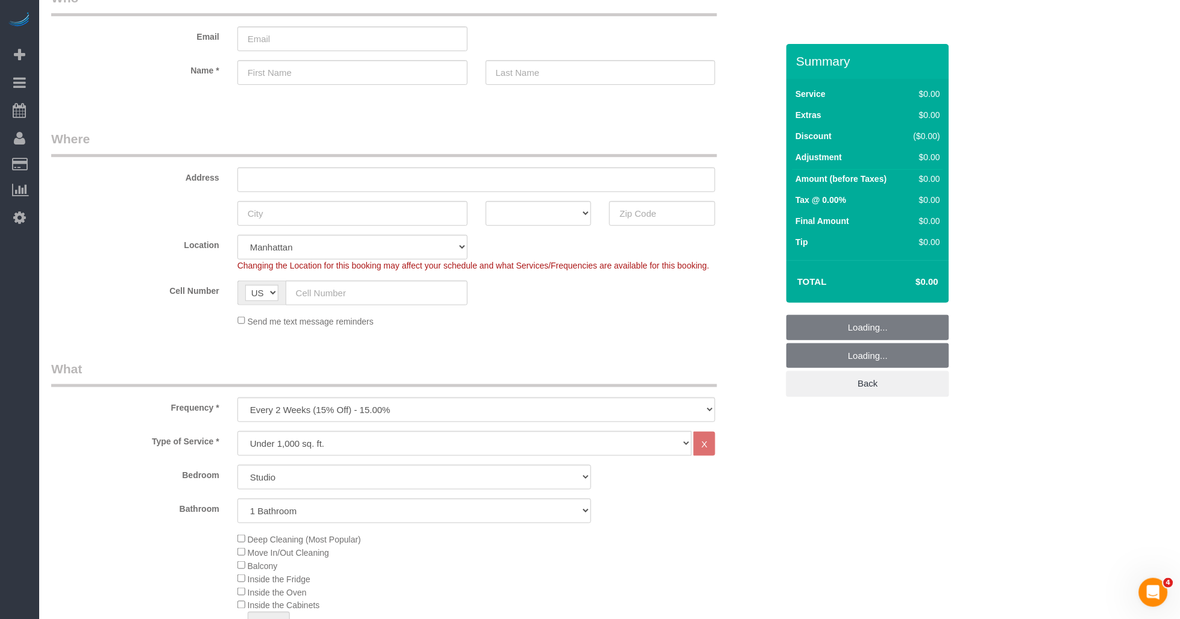
scroll to position [134, 0]
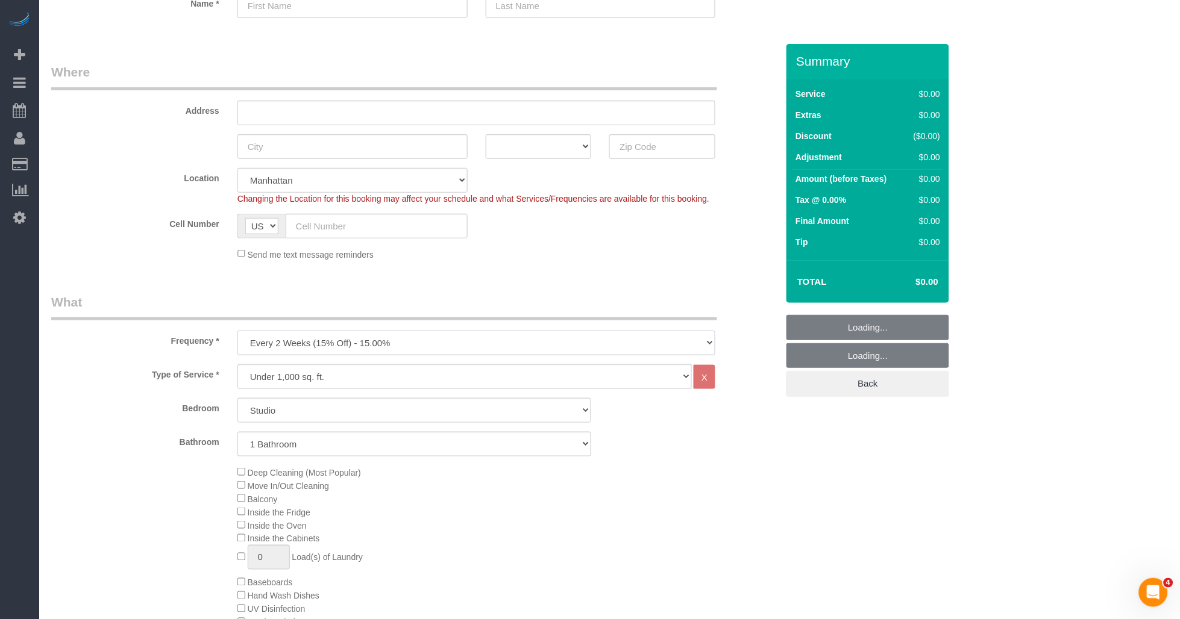
drag, startPoint x: 428, startPoint y: 344, endPoint x: 416, endPoint y: 358, distance: 18.8
click at [428, 344] on select "One Time Weekly (20% Off) - 20.00% Every 2 Weeks (15% Off) - 15.00% Every 4 Wee…" at bounding box center [476, 343] width 478 height 25
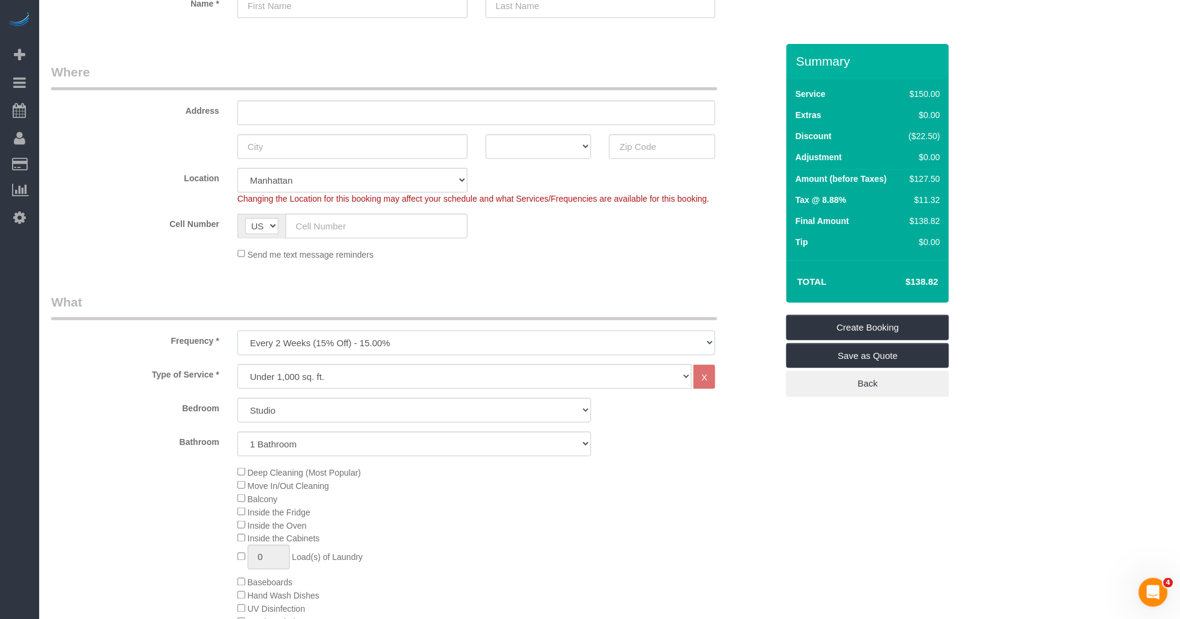
select select "object:2347"
click at [237, 331] on select "One Time Weekly (20% Off) - 20.00% Every 2 Weeks (15% Off) - 15.00% Every 4 Wee…" at bounding box center [476, 343] width 478 height 25
click at [380, 386] on select "Under 1,000 sq. ft. 1,001 - 1,500 sq. ft. 1,500+ sq. ft. Custom Cleaning Office…" at bounding box center [464, 377] width 455 height 25
click at [237, 365] on select "Under 1,000 sq. ft. 1,001 - 1,500 sq. ft. 1,500+ sq. ft. Custom Cleaning Office…" at bounding box center [464, 377] width 455 height 25
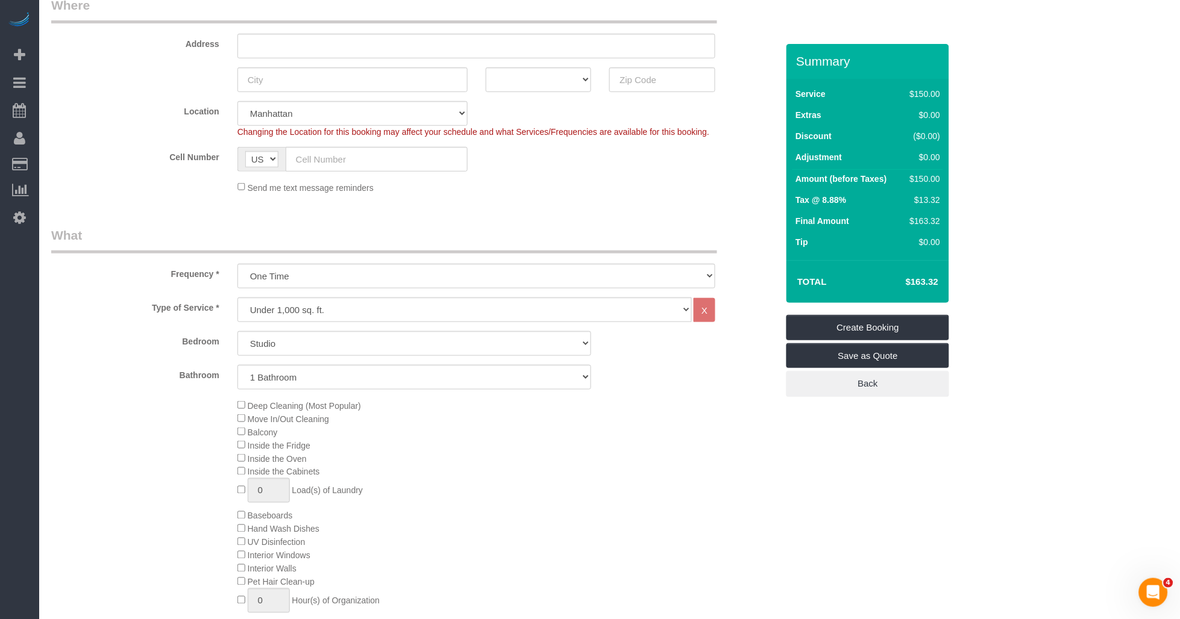
drag, startPoint x: 388, startPoint y: 315, endPoint x: 378, endPoint y: 315, distance: 9.7
click at [388, 315] on select "Under 1,000 sq. ft. 1,001 - 1,500 sq. ft. 1,500+ sq. ft. Custom Cleaning Office…" at bounding box center [464, 310] width 455 height 25
click at [178, 327] on div "Type of Service * Under 1,000 sq. ft. 1,001 - 1,500 sq. ft. 1,500+ sq. ft. Cust…" at bounding box center [414, 477] width 726 height 359
click at [336, 322] on select "Under 1,000 sq. ft. 1,001 - 1,500 sq. ft. 1,500+ sq. ft. Custom Cleaning Office…" at bounding box center [464, 310] width 455 height 25
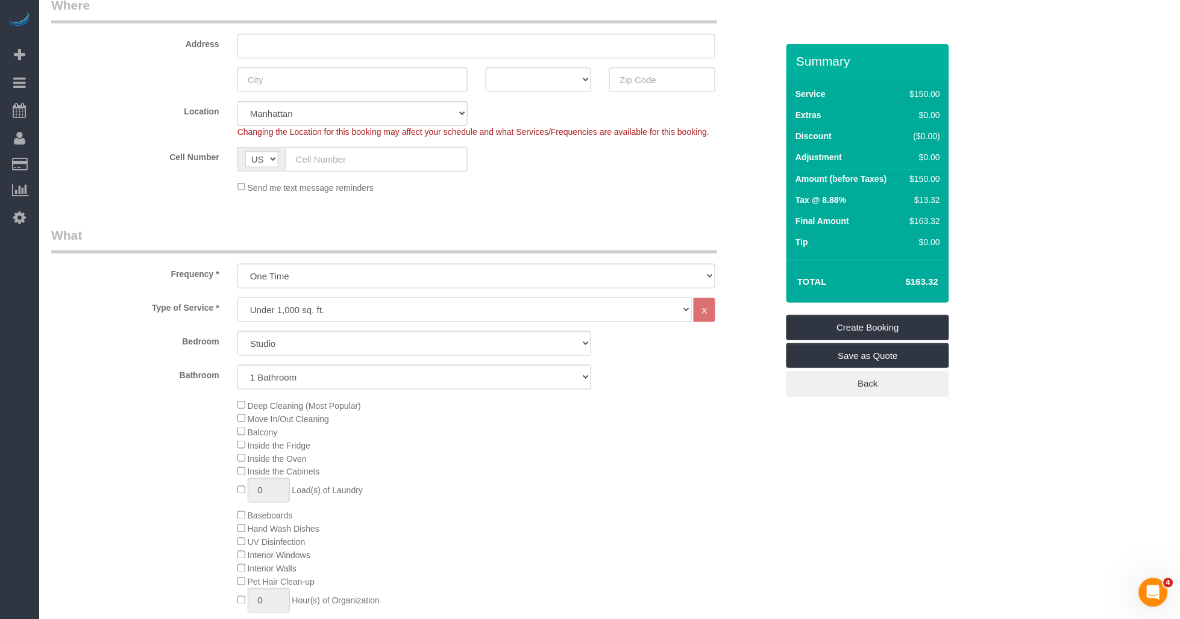
click at [237, 298] on select "Under 1,000 sq. ft. 1,001 - 1,500 sq. ft. 1,500+ sq. ft. Custom Cleaning Office…" at bounding box center [464, 310] width 455 height 25
click at [300, 353] on select "Studio 1 Bedroom 2 Bedrooms 3 Bedrooms" at bounding box center [414, 343] width 354 height 25
select select "1"
click at [237, 332] on select "Studio 1 Bedroom 2 Bedrooms 3 Bedrooms" at bounding box center [414, 343] width 354 height 25
click at [325, 383] on select "1 Bathroom 2 Bathrooms" at bounding box center [414, 377] width 354 height 25
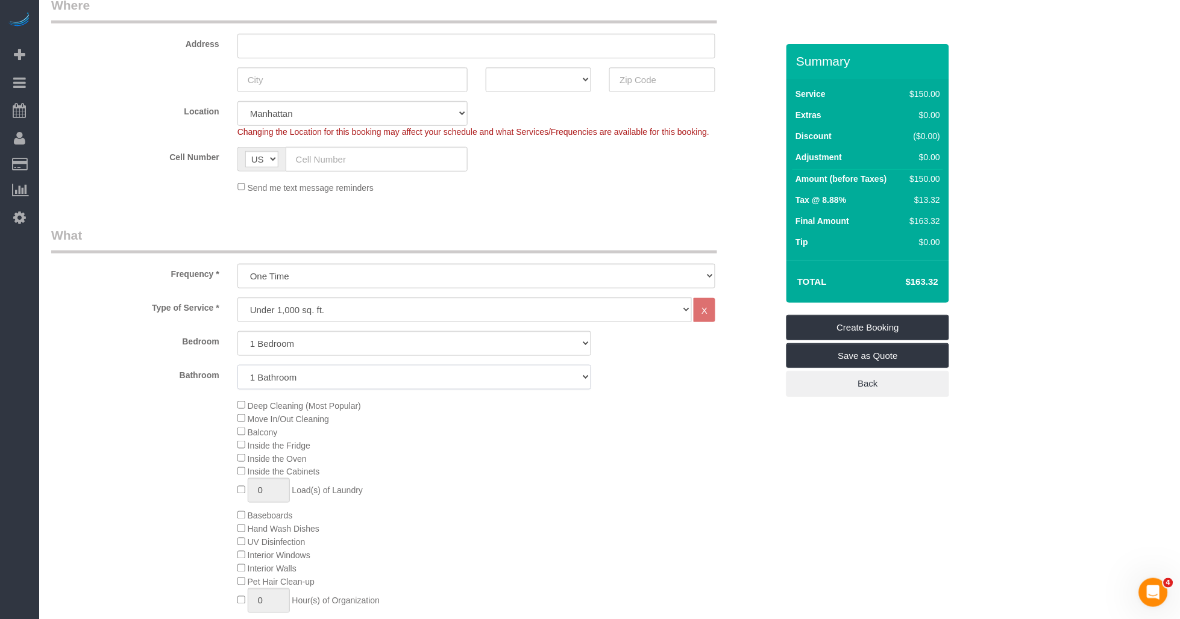
click at [237, 366] on select "1 Bathroom 2 Bathrooms" at bounding box center [414, 377] width 354 height 25
drag, startPoint x: 588, startPoint y: 457, endPoint x: 371, endPoint y: 434, distance: 218.7
click at [587, 457] on div "Deep Cleaning (Most Popular) Move In/Out Cleaning Balcony Inside the Fridge Ins…" at bounding box center [507, 516] width 558 height 234
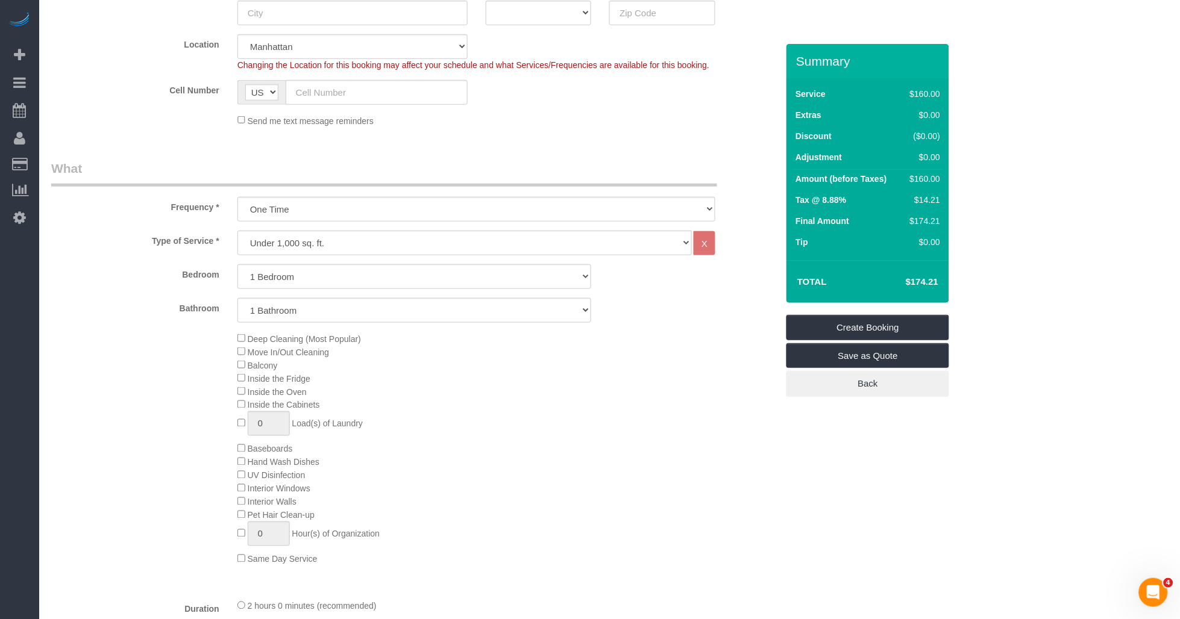
click at [437, 392] on div "Deep Cleaning (Most Popular) Move In/Out Cleaning Balcony Inside the Fridge Ins…" at bounding box center [507, 449] width 558 height 234
click at [464, 389] on div "Deep Cleaning (Most Popular) Move In/Out Cleaning Balcony Inside the Fridge Ins…" at bounding box center [507, 449] width 558 height 234
click at [501, 383] on div "Deep Cleaning (Most Popular) Move In/Out Cleaning Balcony Inside the Fridge Ins…" at bounding box center [507, 449] width 558 height 234
click at [456, 399] on div "Deep Cleaning (Most Popular) Move In/Out Cleaning Balcony Inside the Fridge Ins…" at bounding box center [507, 449] width 558 height 234
click at [452, 401] on div "Deep Cleaning (Most Popular) Move In/Out Cleaning Balcony Inside the Fridge Ins…" at bounding box center [507, 449] width 558 height 234
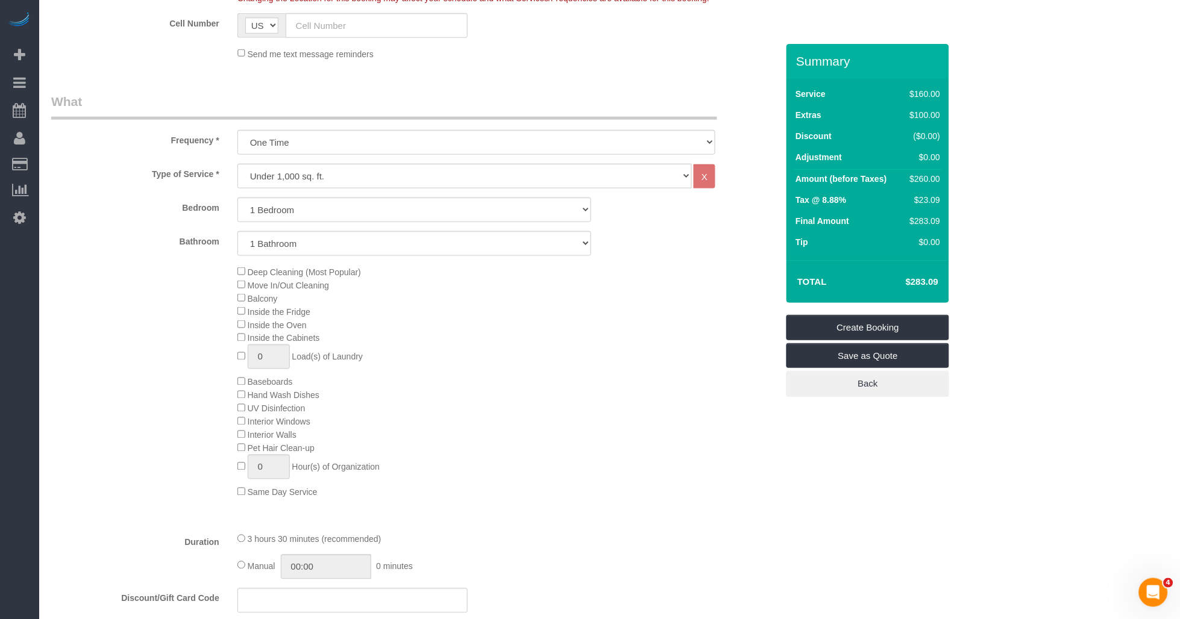
scroll to position [401, 0]
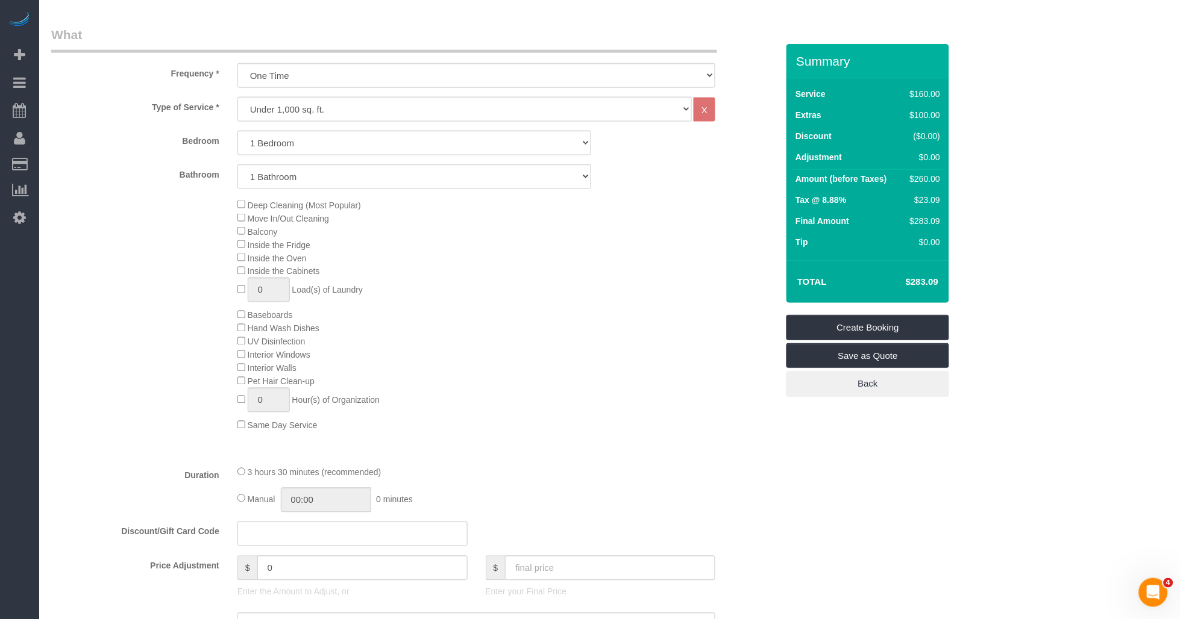
click at [678, 396] on div "Deep Cleaning (Most Popular) Move In/Out Cleaning Balcony Inside the Fridge Ins…" at bounding box center [507, 315] width 558 height 234
click at [688, 294] on div "Deep Cleaning (Most Popular) Move In/Out Cleaning Balcony Inside the Fridge Ins…" at bounding box center [507, 315] width 558 height 234
click at [683, 312] on div "Deep Cleaning (Most Popular) Move In/Out Cleaning Balcony Inside the Fridge Ins…" at bounding box center [507, 315] width 558 height 234
click at [517, 368] on div "Deep Cleaning (Most Popular) Move In/Out Cleaning Balcony Inside the Fridge Ins…" at bounding box center [507, 315] width 558 height 234
click at [621, 287] on div "Deep Cleaning (Most Popular) Move In/Out Cleaning Balcony Inside the Fridge Ins…" at bounding box center [507, 315] width 558 height 234
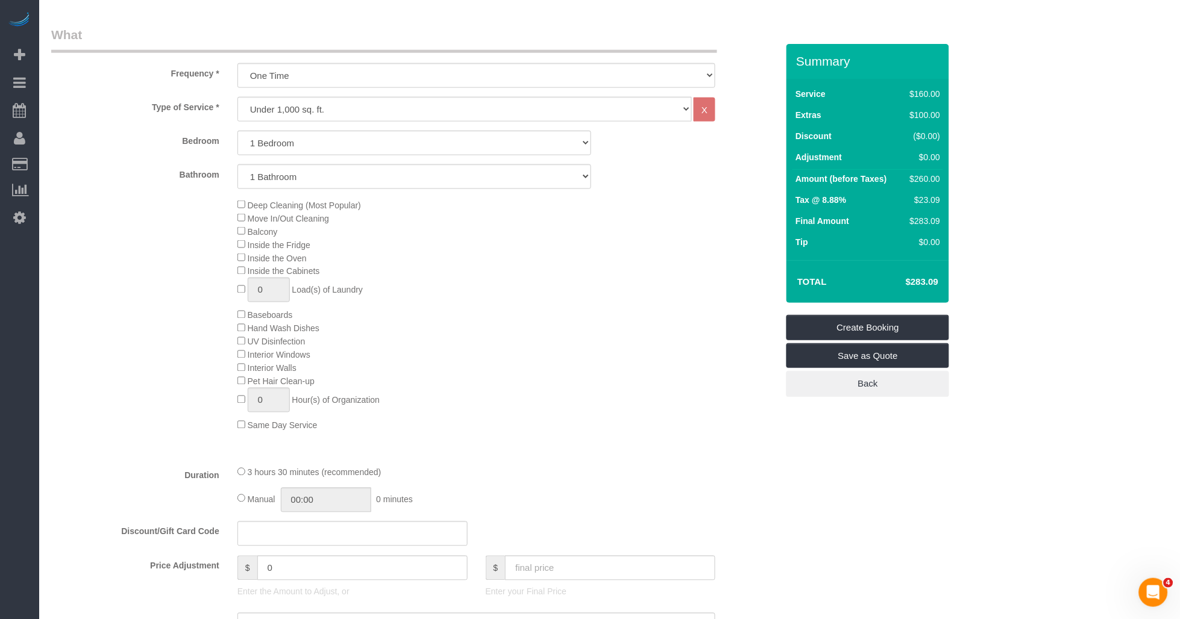
click at [653, 327] on div "Deep Cleaning (Most Popular) Move In/Out Cleaning Balcony Inside the Fridge Ins…" at bounding box center [507, 315] width 558 height 234
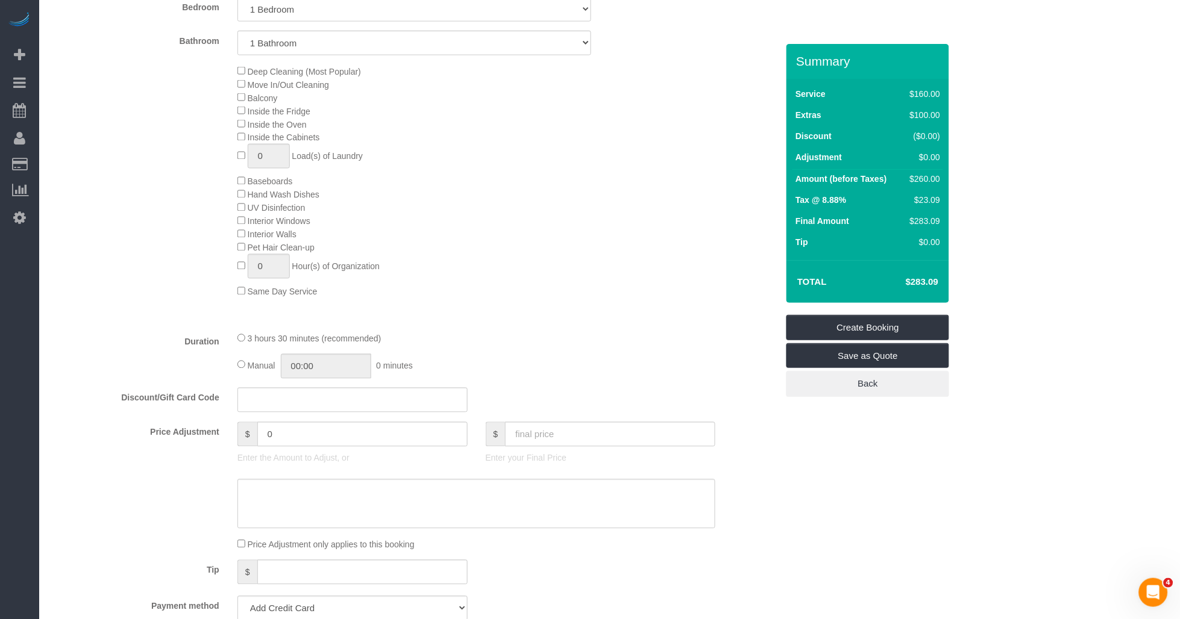
scroll to position [468, 0]
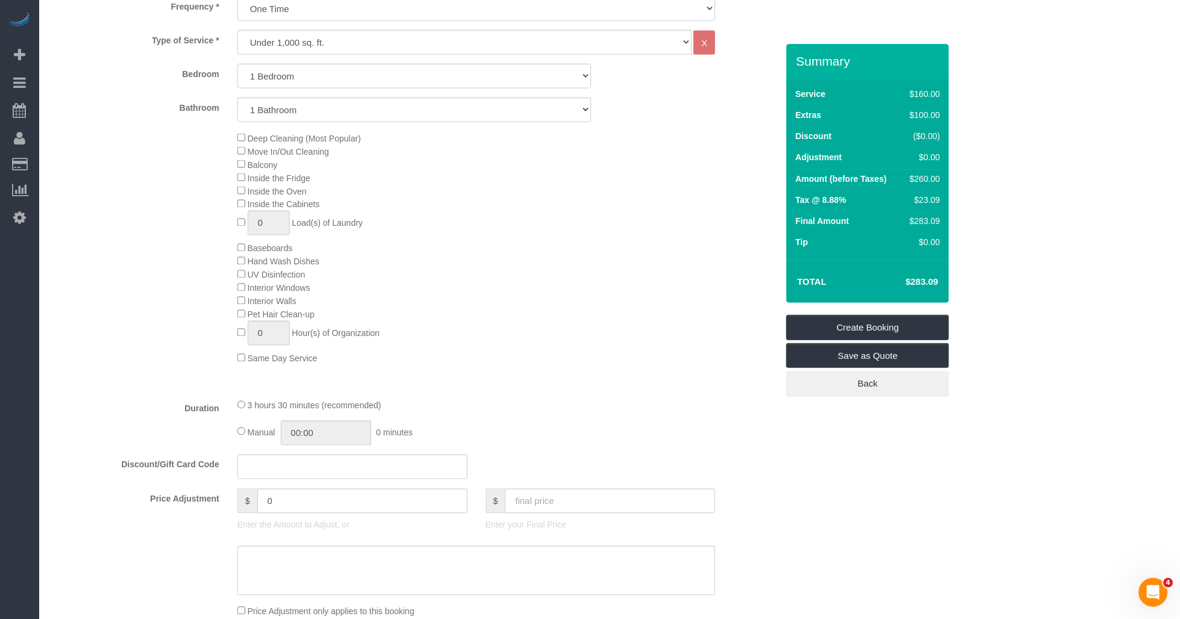
click at [474, 299] on div "Deep Cleaning (Most Popular) Move In/Out Cleaning Balcony Inside the Fridge Ins…" at bounding box center [507, 248] width 558 height 234
click at [469, 332] on div "Deep Cleaning (Most Popular) Move In/Out Cleaning Balcony Inside the Fridge Ins…" at bounding box center [507, 248] width 558 height 234
click at [485, 351] on div "Deep Cleaning (Most Popular) Move In/Out Cleaning Balcony Inside the Fridge Ins…" at bounding box center [507, 248] width 558 height 234
click at [480, 354] on div "Deep Cleaning (Most Popular) Move In/Out Cleaning Balcony Inside the Fridge Ins…" at bounding box center [507, 248] width 558 height 234
click at [467, 362] on div "Deep Cleaning (Most Popular) Move In/Out Cleaning Balcony Inside the Fridge Ins…" at bounding box center [507, 248] width 558 height 234
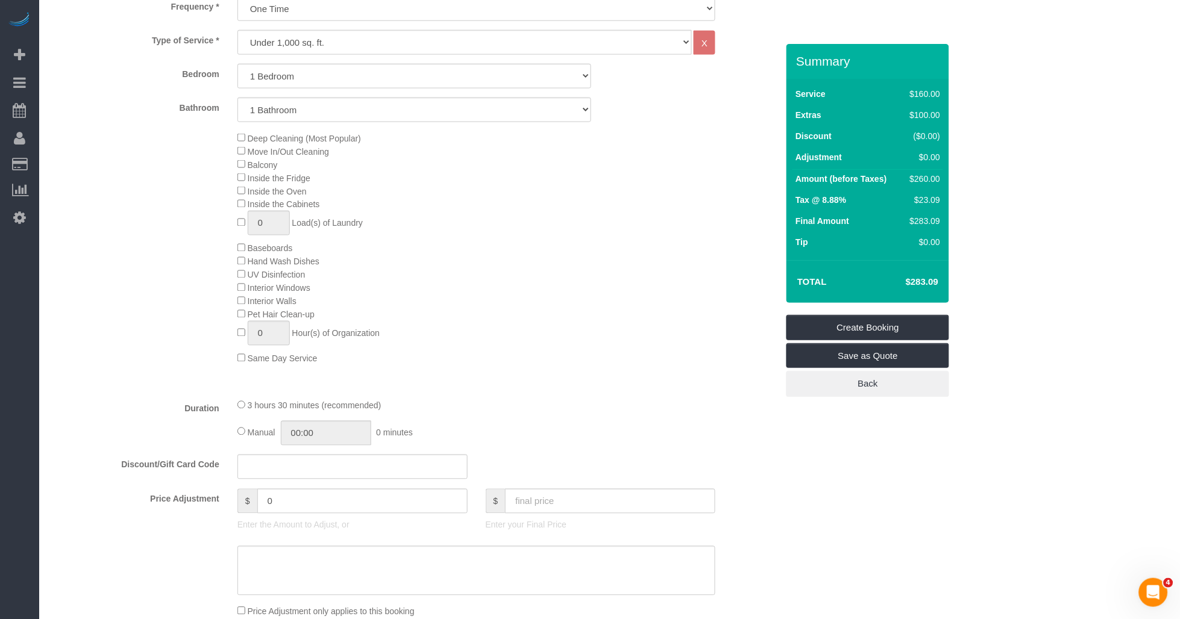
click at [535, 319] on div "Deep Cleaning (Most Popular) Move In/Out Cleaning Balcony Inside the Fridge Ins…" at bounding box center [507, 248] width 558 height 234
click at [573, 287] on div "Deep Cleaning (Most Popular) Move In/Out Cleaning Balcony Inside the Fridge Ins…" at bounding box center [507, 248] width 558 height 234
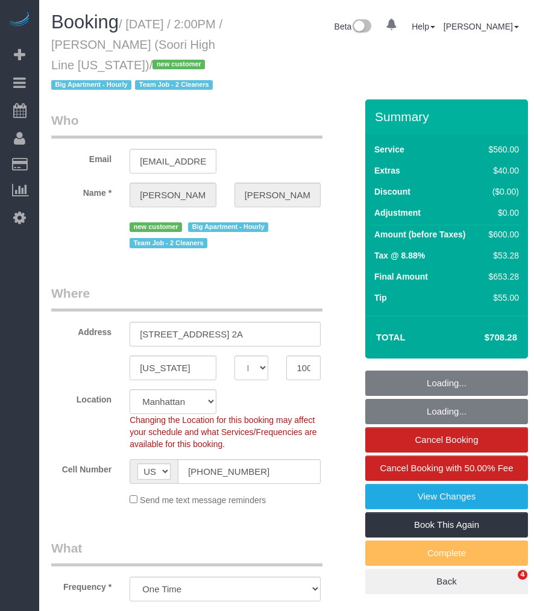
select select "NY"
select select "number:57"
select select "number:74"
select select "number:15"
select select "number:6"
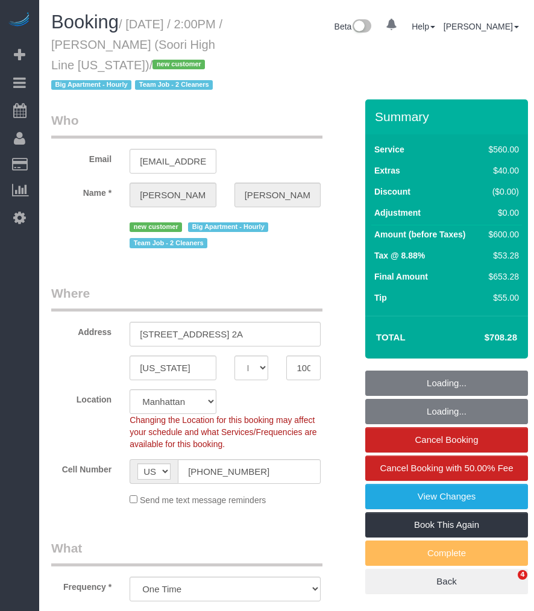
select select "object:968"
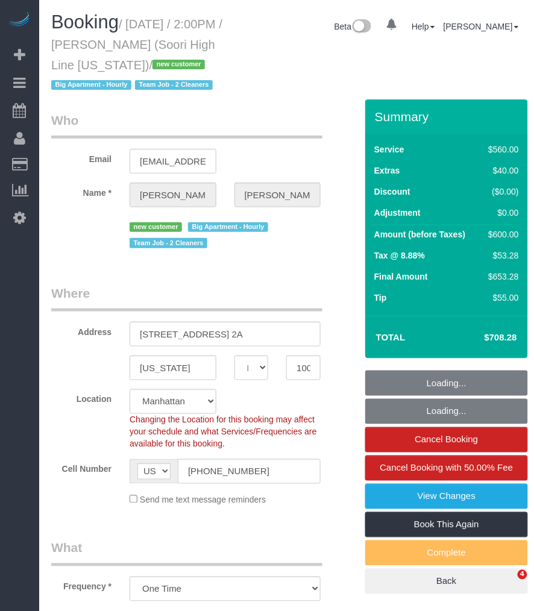
select select "string:stripe-pm_1S2nb74VGloSiKo7818leay8"
select select "210"
select select "spot1"
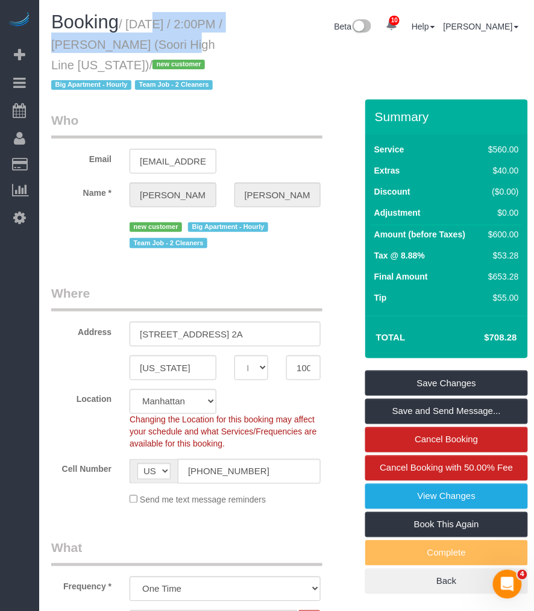
drag, startPoint x: 130, startPoint y: 22, endPoint x: 184, endPoint y: 48, distance: 59.6
click at [184, 48] on small "/ September 03, 2025 / 2:00PM / Joshua Salcedo (Soori High Line New York) / new…" at bounding box center [136, 54] width 171 height 75
drag, startPoint x: 184, startPoint y: 49, endPoint x: 140, endPoint y: 51, distance: 44.0
click at [140, 52] on h1 "Booking / September 03, 2025 / 2:00PM / Joshua Salcedo (Soori High Line New Yor…" at bounding box center [144, 53] width 186 height 82
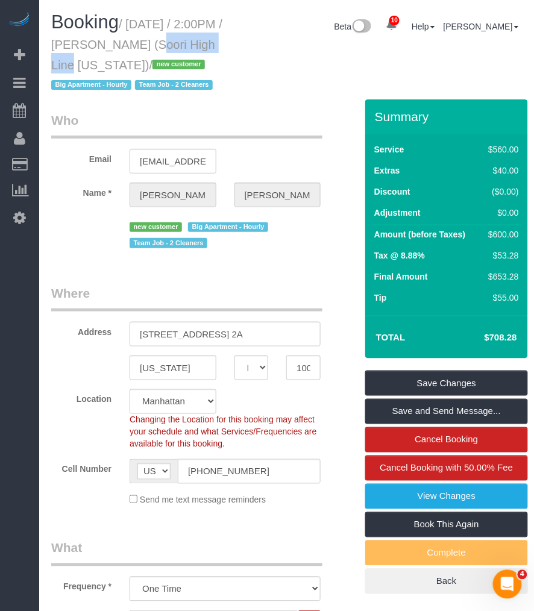
drag, startPoint x: 141, startPoint y: 43, endPoint x: 235, endPoint y: 43, distance: 94.0
click at [235, 43] on h1 "Booking / September 03, 2025 / 2:00PM / Joshua Salcedo (Soori High Line New Yor…" at bounding box center [144, 53] width 186 height 82
click at [136, 30] on small "/ September 03, 2025 / 2:00PM / Joshua Salcedo (Soori High Line New York) / new…" at bounding box center [136, 54] width 171 height 75
drag, startPoint x: 130, startPoint y: 22, endPoint x: 196, endPoint y: 65, distance: 78.7
click at [196, 65] on small "/ September 03, 2025 / 2:00PM / Joshua Salcedo (Soori High Line New York) / new…" at bounding box center [136, 54] width 171 height 75
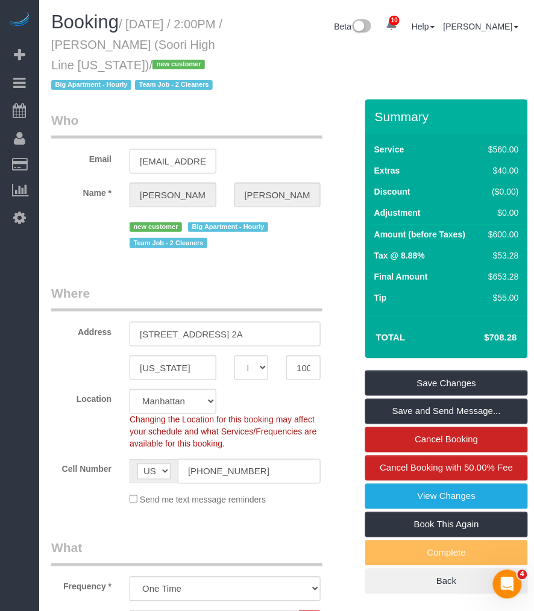
copy small "September 03, 2025 / 2:00PM / Joshua Salcedo (Soori High Line New York)"
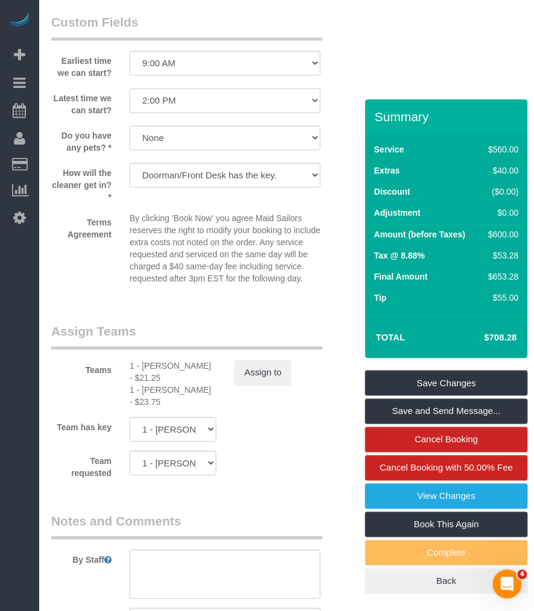
scroll to position [1339, 0]
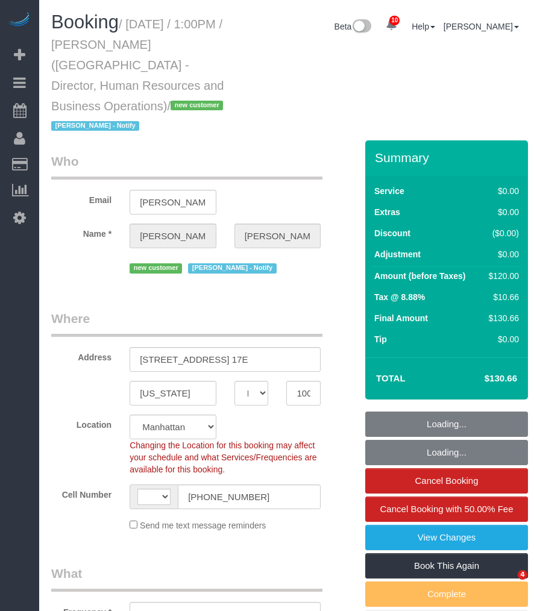
select select "NY"
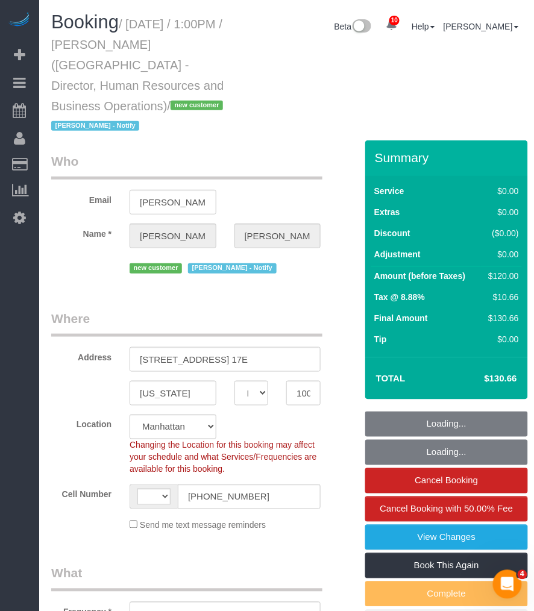
select select "string:[GEOGRAPHIC_DATA]"
select select "string:stripe-pm_1S34Cj4VGloSiKo7bhMCIvyG"
select select "object:865"
select select "number:89"
select select "number:90"
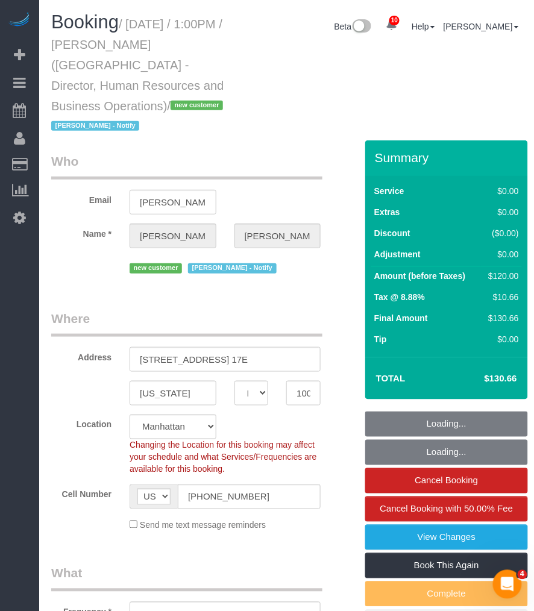
select select "number:15"
select select "number:7"
select select "1"
select select "spot1"
select select "object:1350"
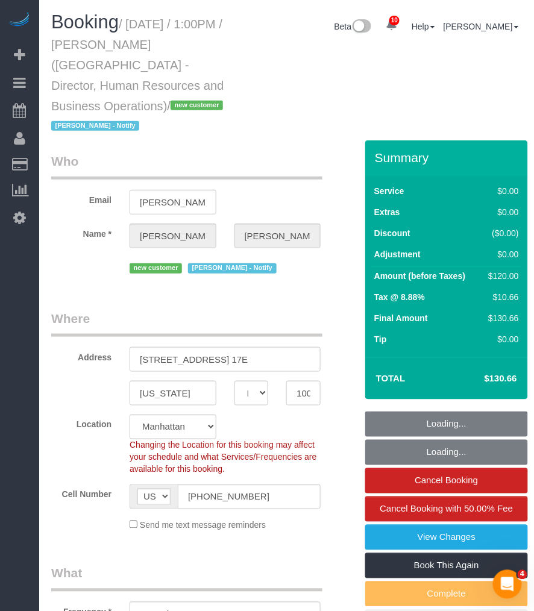
select select "1"
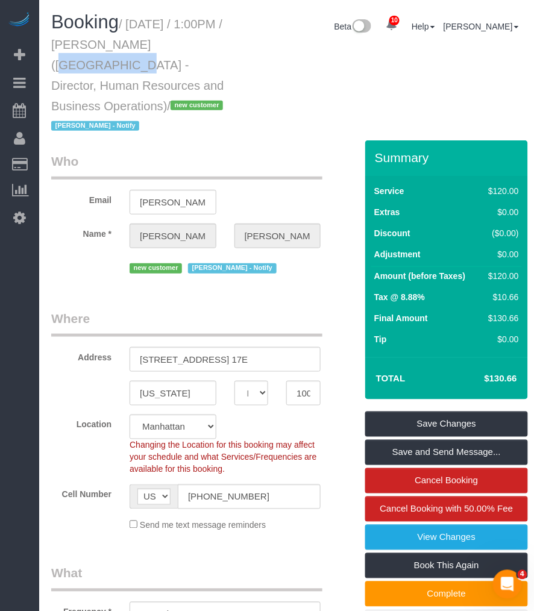
drag, startPoint x: 141, startPoint y: 45, endPoint x: 227, endPoint y: 45, distance: 86.2
click at [227, 45] on h1 "Booking / [DATE] / 1:00PM / [PERSON_NAME] ([GEOGRAPHIC_DATA] - Director, Human …" at bounding box center [144, 74] width 186 height 124
copy small "[PERSON_NAME]"
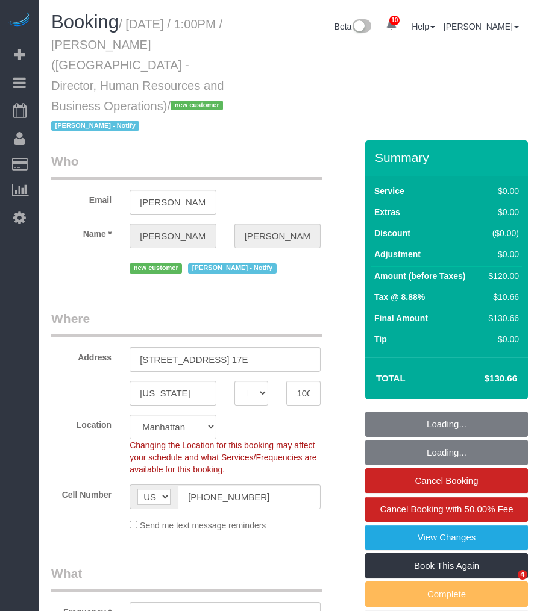
select select "NY"
select select "number:89"
select select "number:90"
select select "number:15"
select select "number:7"
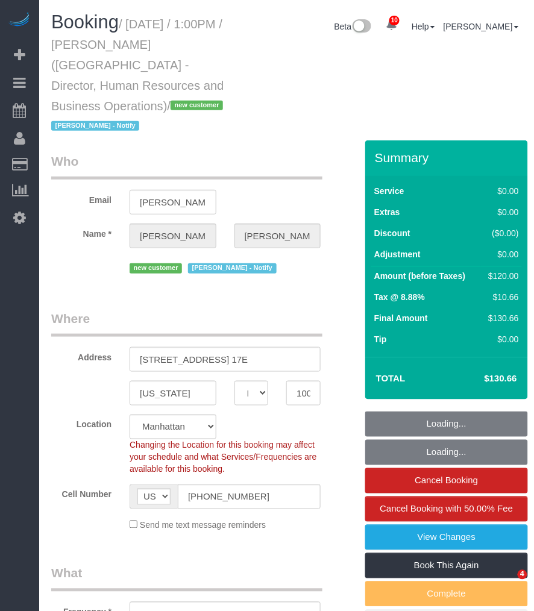
select select "object:1350"
select select "spot1"
select select "string:stripe-pm_1S34Cj4VGloSiKo7bhMCIvyG"
select select "1"
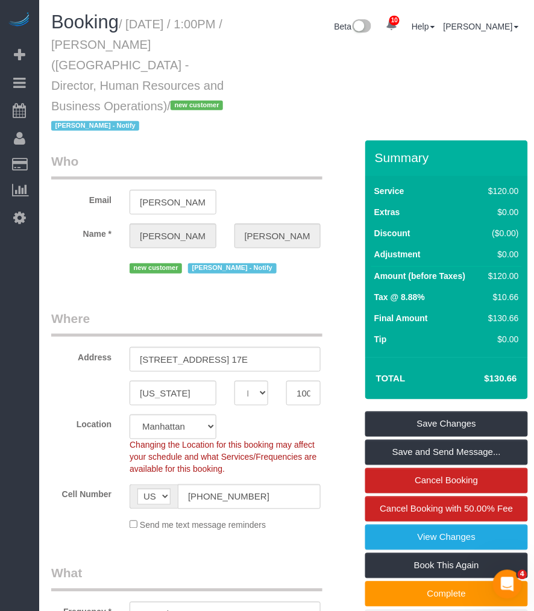
click at [248, 124] on div "Booking / September 03, 2025 / 1:00PM / Audrey Longo (NYU Abu Dhabi - Director,…" at bounding box center [286, 76] width 489 height 128
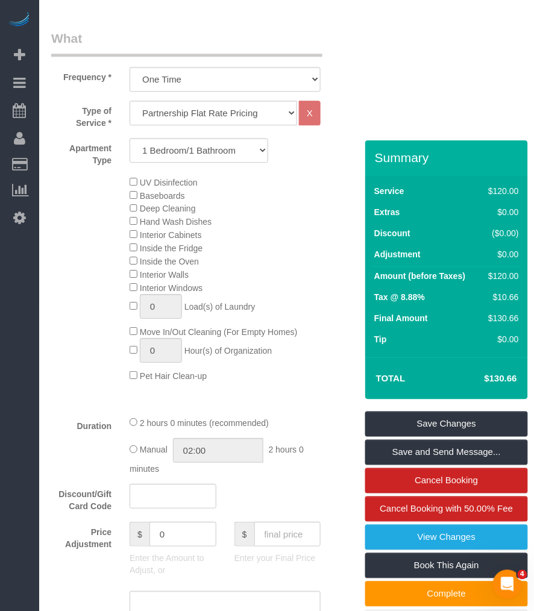
scroll to position [669, 0]
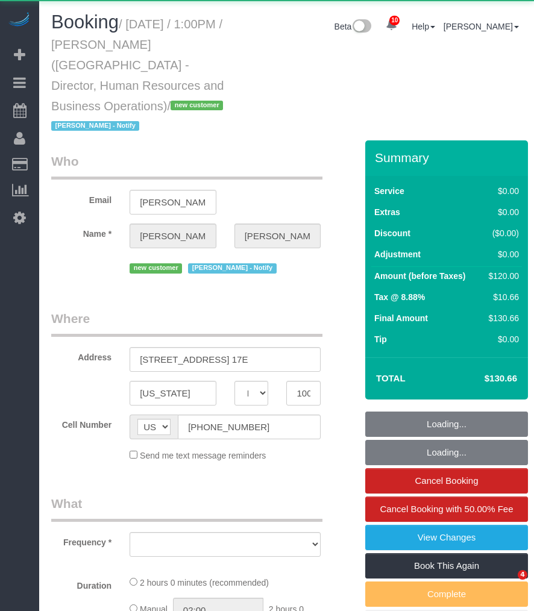
select select "NY"
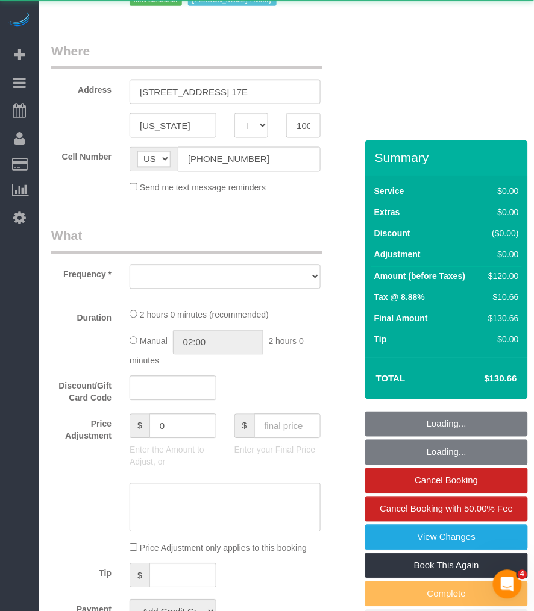
select select "number:89"
select select "number:90"
select select "number:15"
select select "number:7"
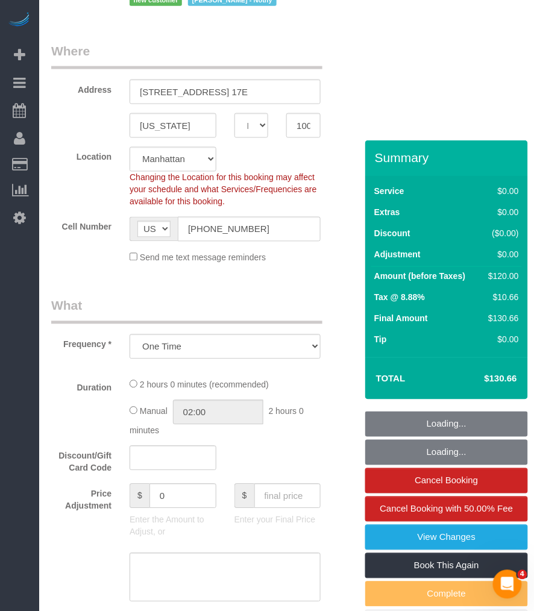
select select "object:865"
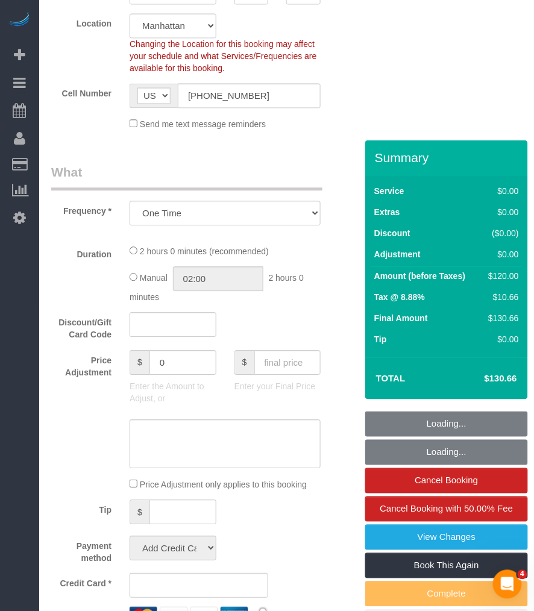
select select "string:stripe-pm_1S34Cj4VGloSiKo7bhMCIvyG"
select select "1"
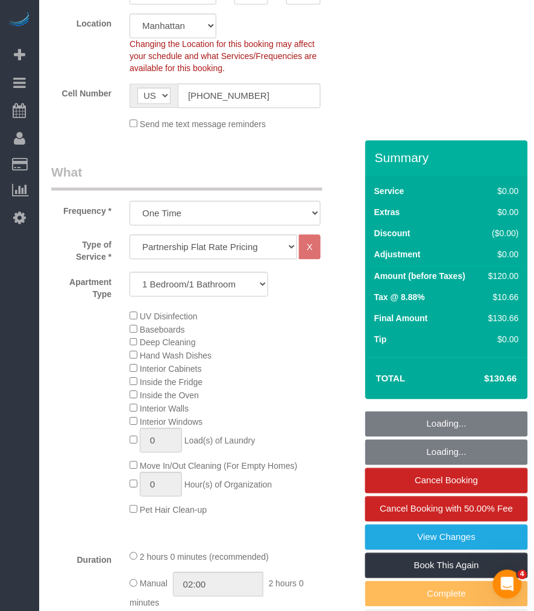
select select "object:957"
select select "spot1"
select select "1"
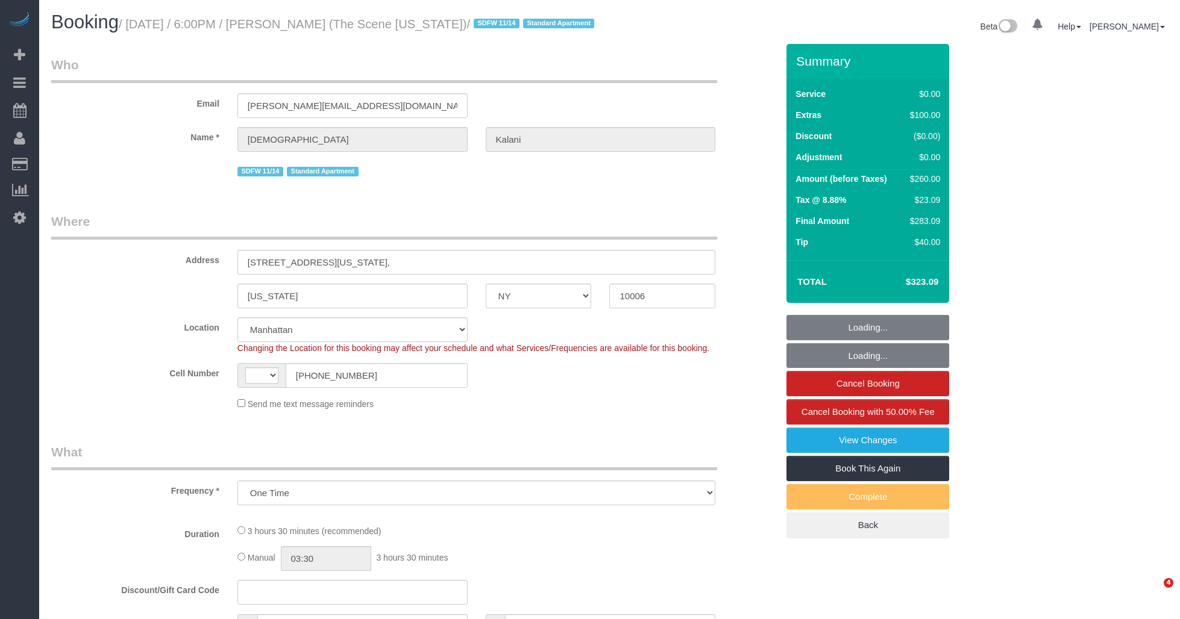
select select "NY"
select select "number:89"
select select "number:78"
select select "number:15"
select select "number:5"
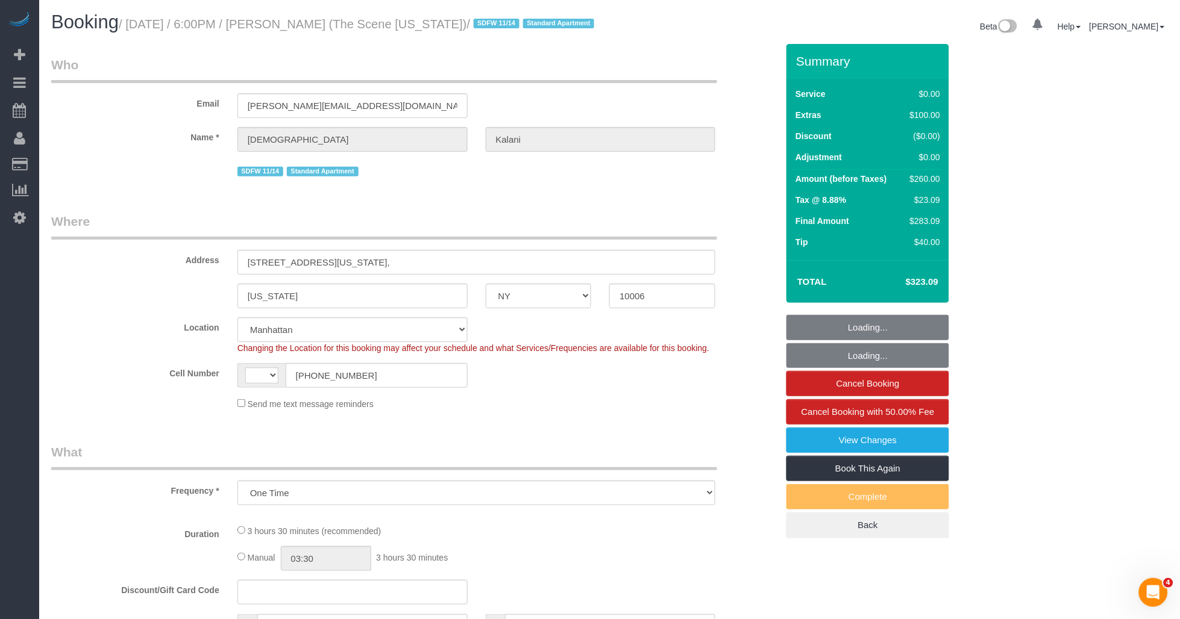
select select "object:622"
select select "string:[GEOGRAPHIC_DATA]"
select select "string:stripe-pm_1S3HpX4VGloSiKo7WzVla3Fj"
select select "1"
select select "spot1"
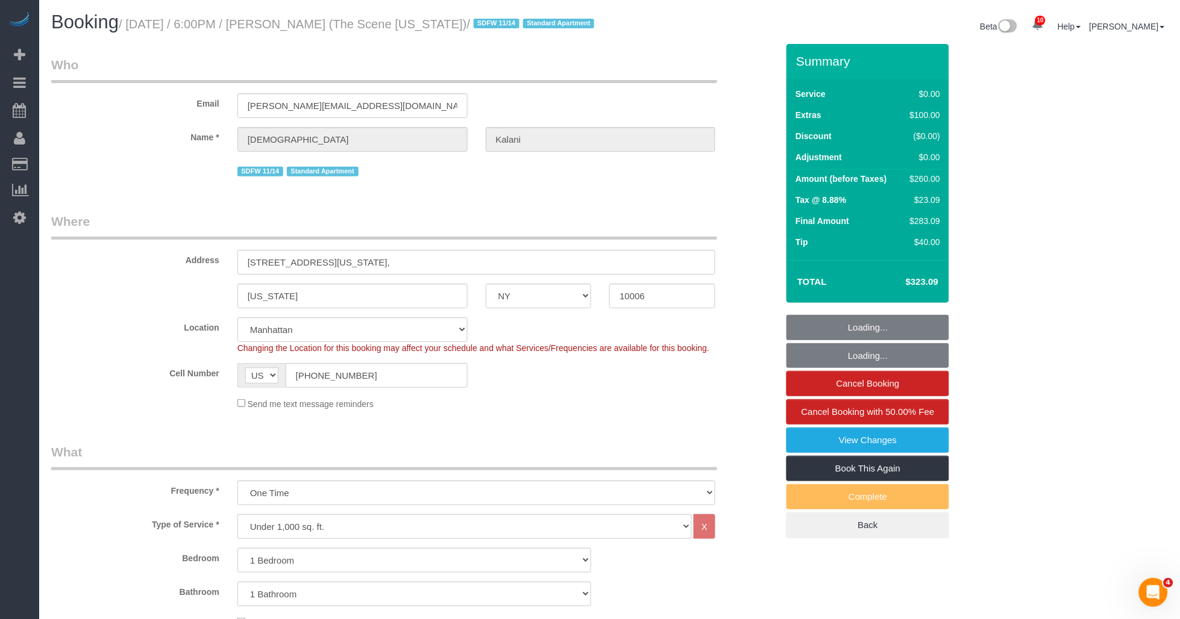
select select "1"
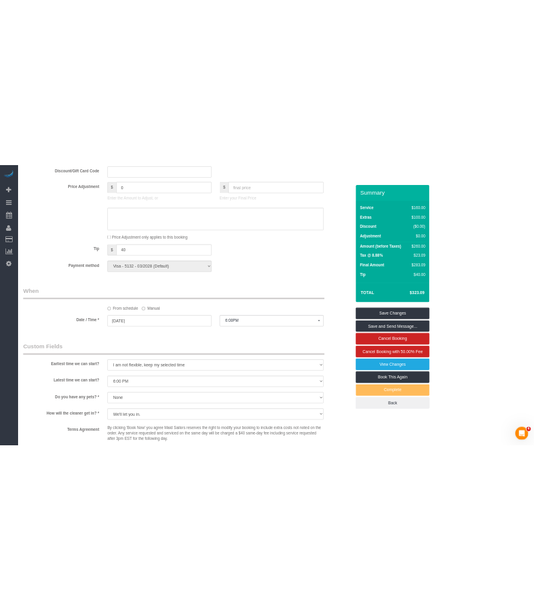
scroll to position [1138, 0]
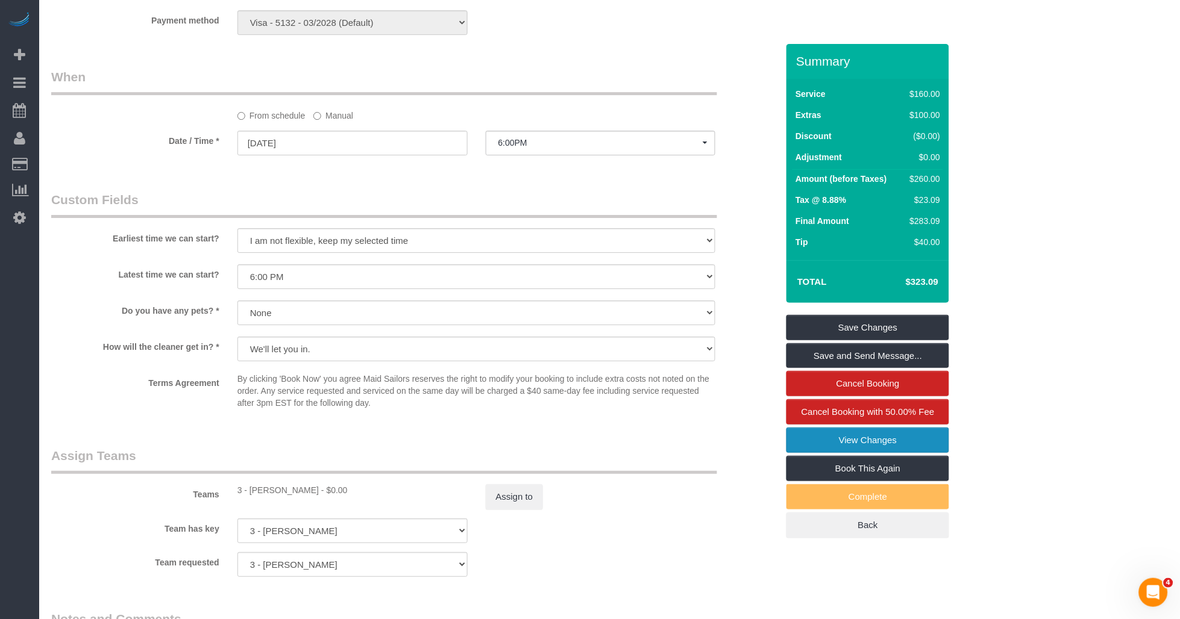
click at [868, 453] on link "View Changes" at bounding box center [867, 440] width 163 height 25
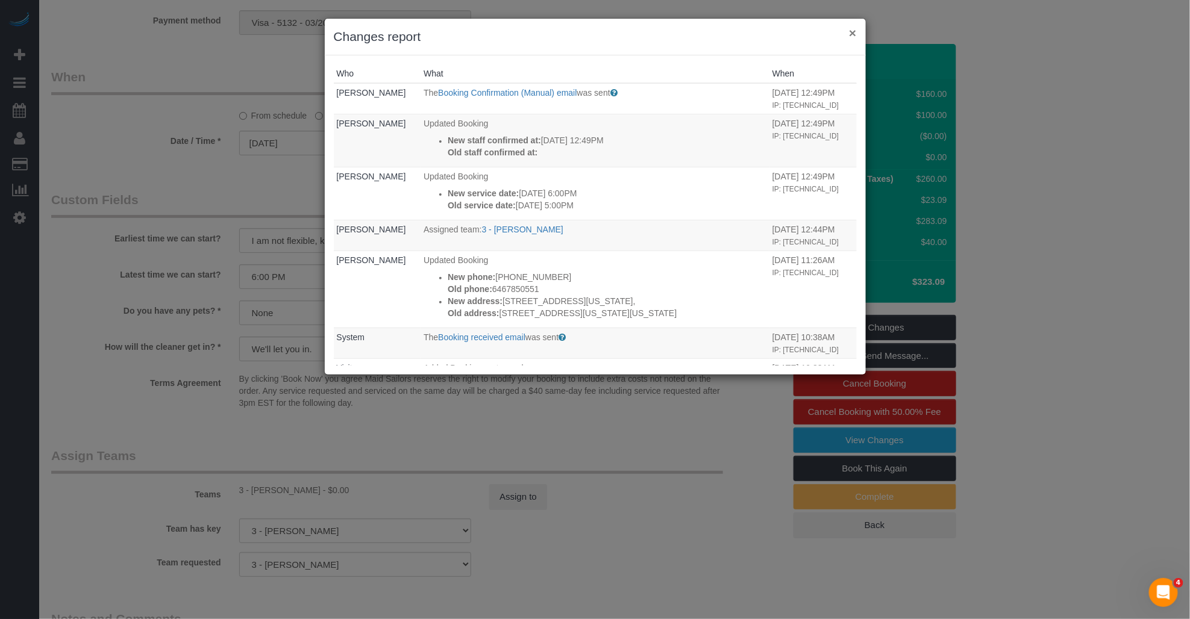
click at [853, 29] on button "×" at bounding box center [852, 33] width 7 height 13
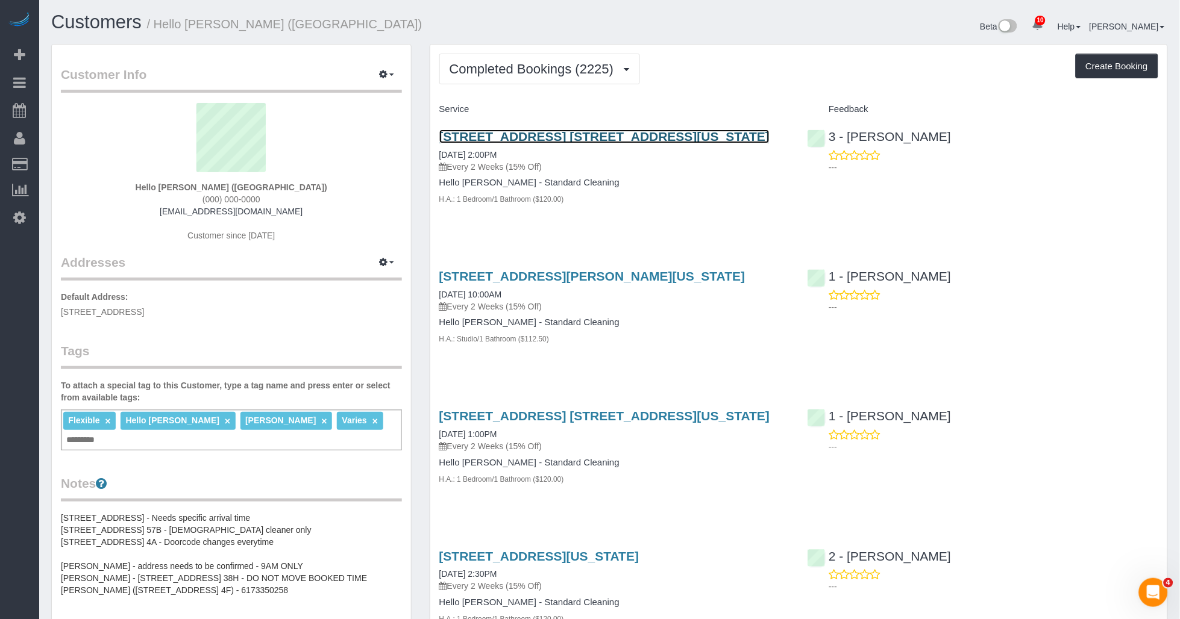
click at [577, 136] on link "325 North End Ave, Apt. 12d, New York, NY 10282" at bounding box center [604, 137] width 331 height 14
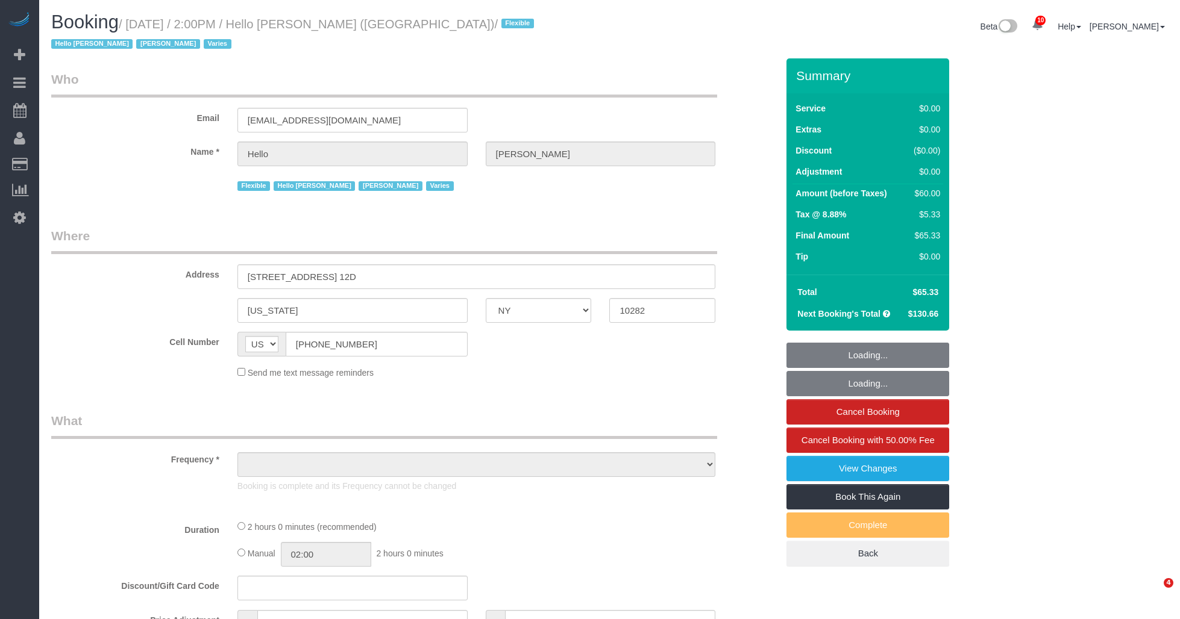
select select "NY"
select select "object:718"
select select "number:89"
select select "number:90"
select select "number:15"
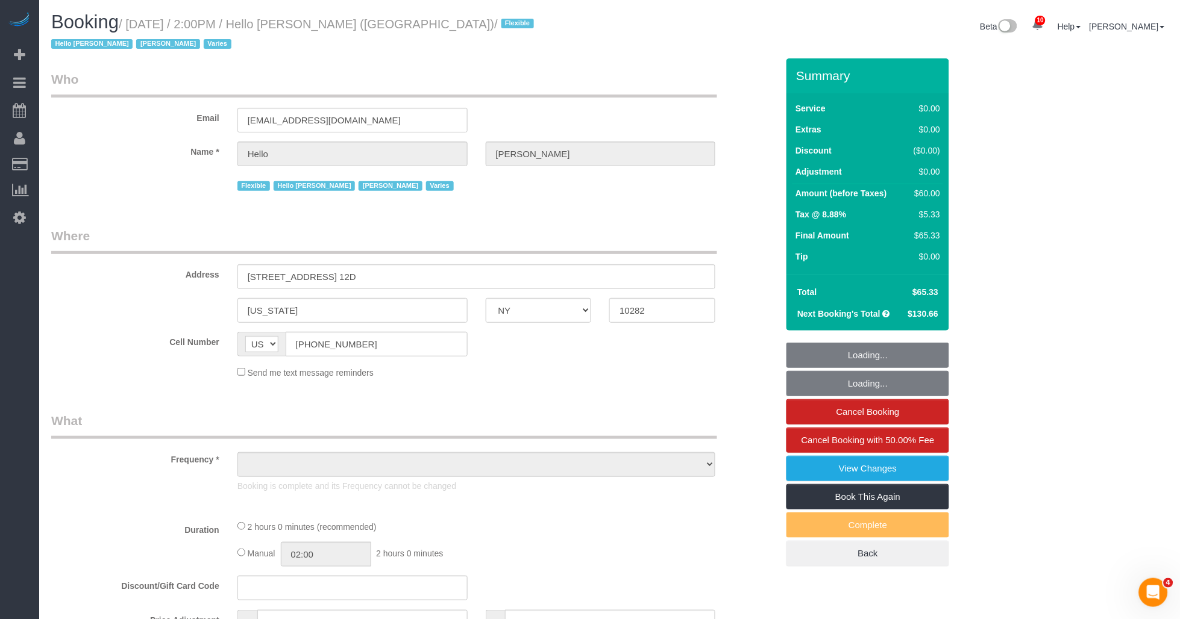
select select "number:6"
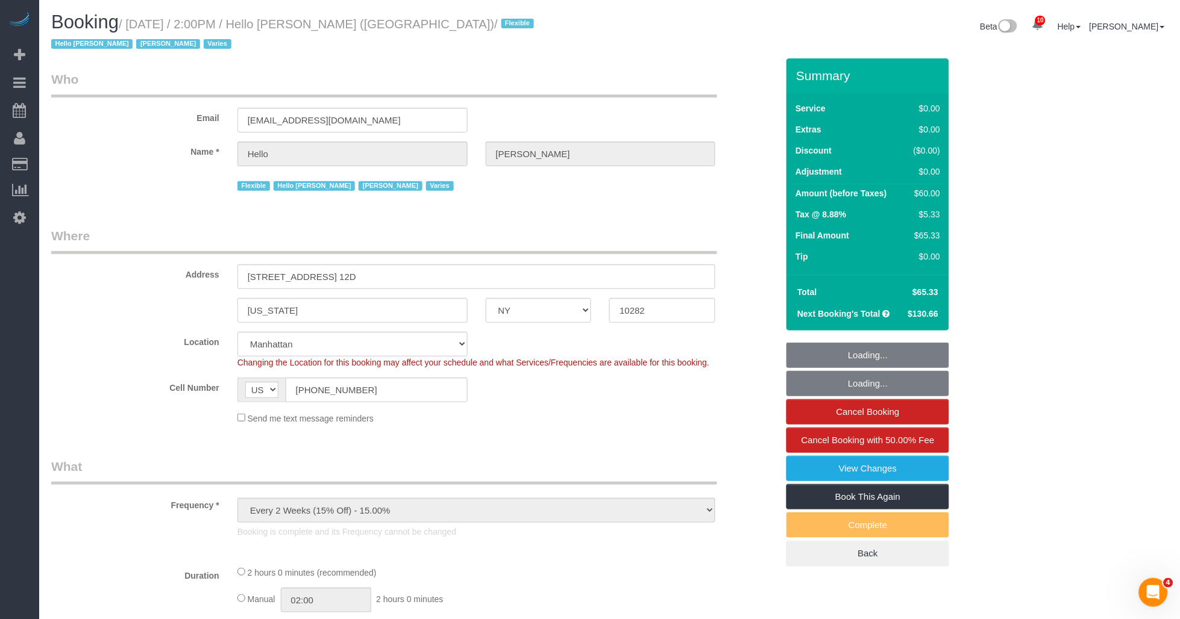
select select "object:873"
select select "spot1"
select select "1"
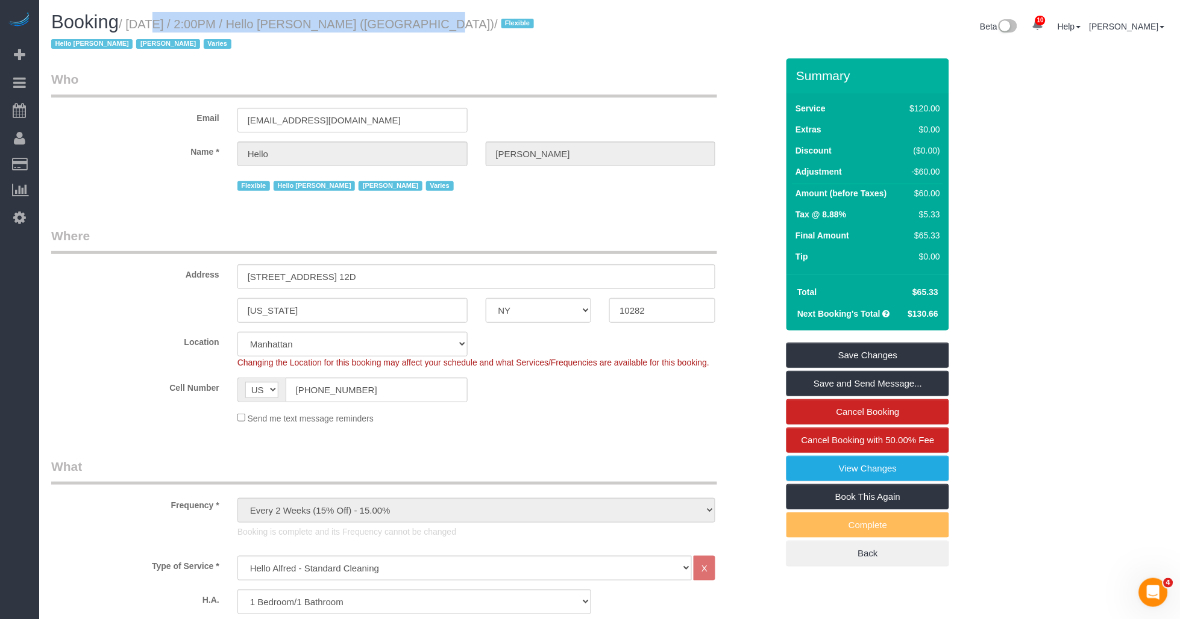
drag, startPoint x: 130, startPoint y: 22, endPoint x: 402, endPoint y: 25, distance: 271.8
click at [402, 25] on small "/ September 02, 2025 / 2:00PM / Hello Alfred (NYC) / Flexible Hello Alfred Jack…" at bounding box center [294, 34] width 486 height 34
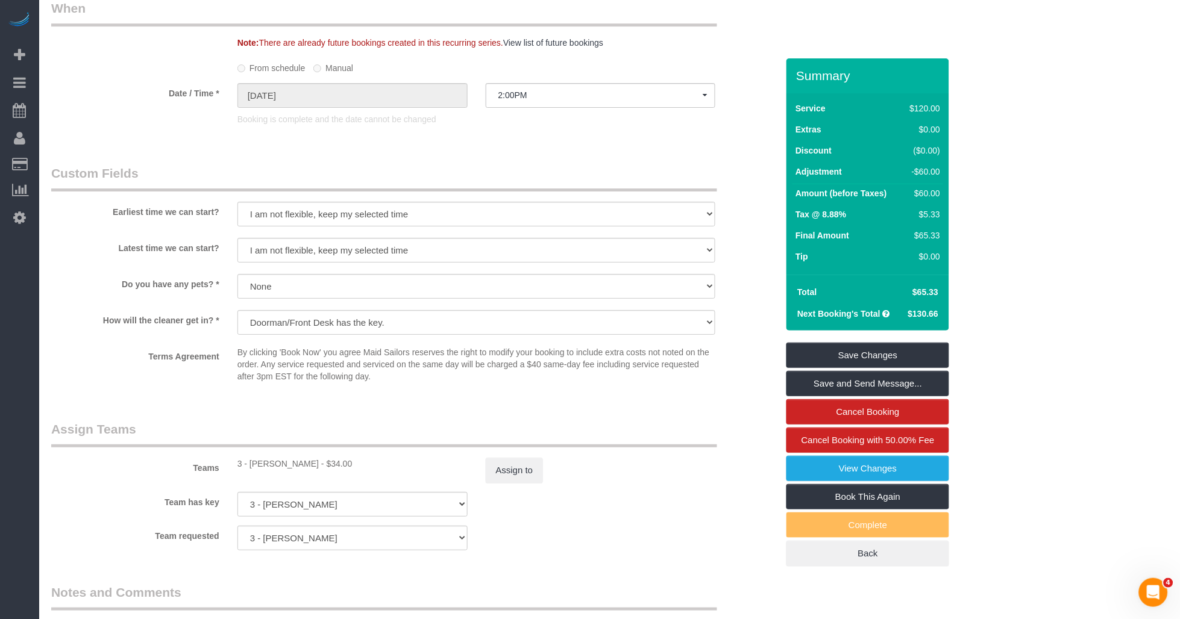
scroll to position [1473, 0]
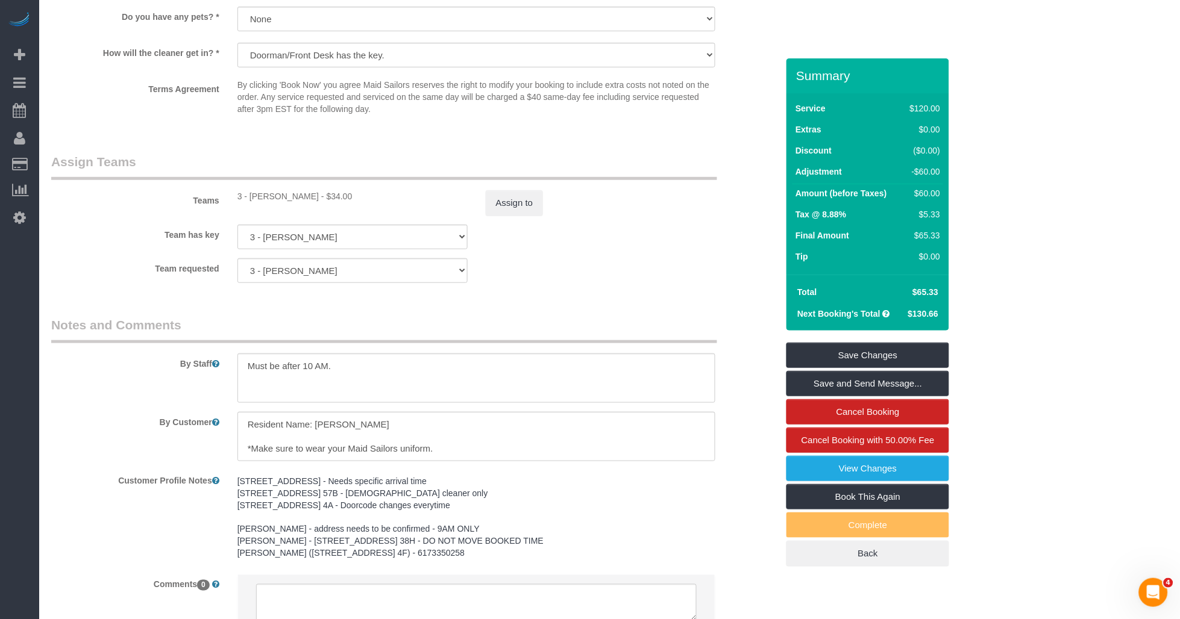
drag, startPoint x: 250, startPoint y: 189, endPoint x: 304, endPoint y: 192, distance: 53.7
click at [304, 192] on div "3 - Mariama Diallo - $34.00" at bounding box center [352, 196] width 230 height 12
copy div "Mariama Diallo"
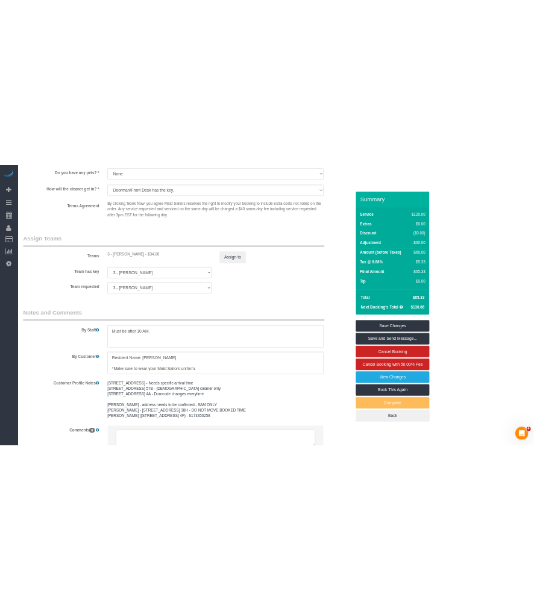
scroll to position [1570, 0]
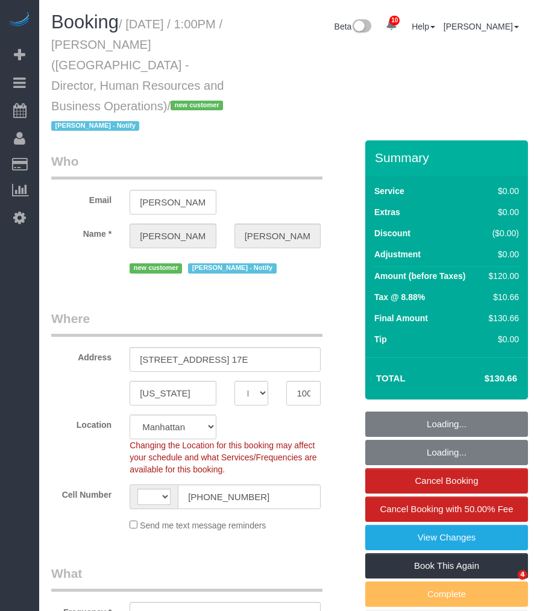
select select "NY"
select select "number:89"
select select "number:90"
select select "number:15"
select select "number:7"
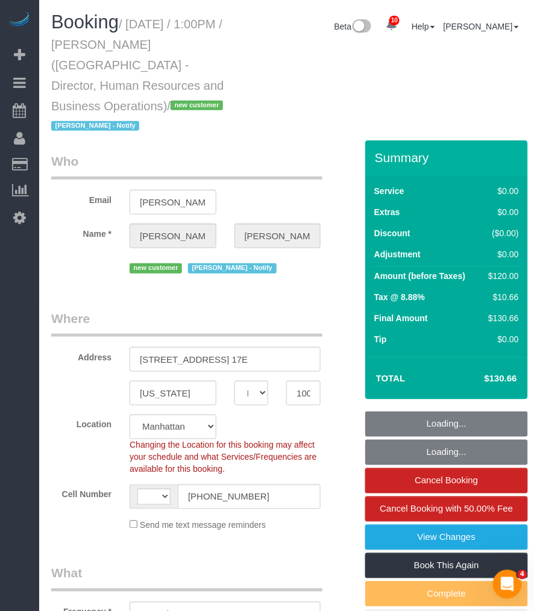
select select "object:957"
select select "string:[GEOGRAPHIC_DATA]"
select select "string:stripe-pm_1S34Cj4VGloSiKo7bhMCIvyG"
select select "1"
select select "spot1"
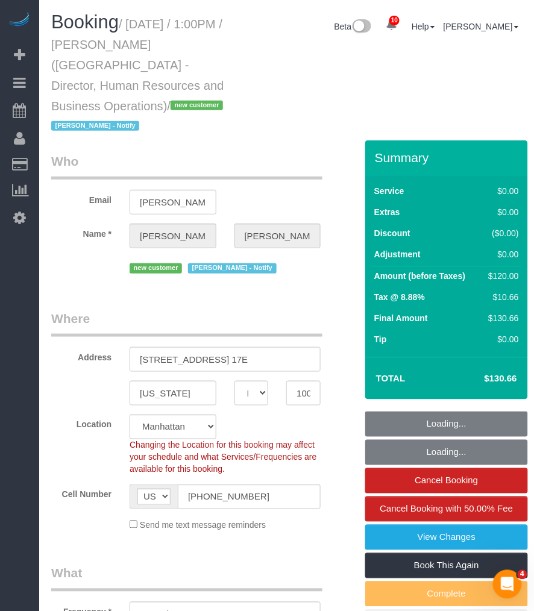
select select "1"
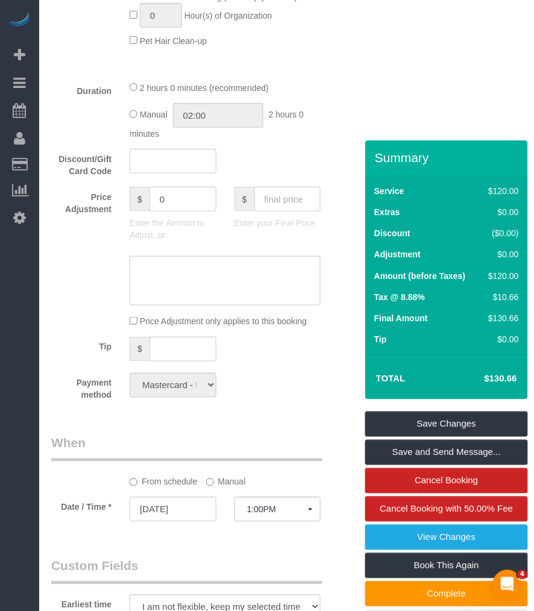
scroll to position [937, 0]
